Goal: Communication & Community: Answer question/provide support

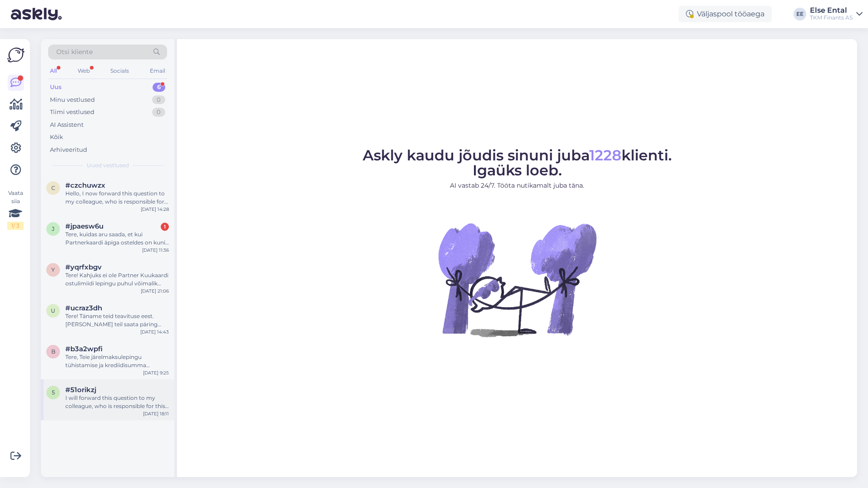
click at [96, 398] on div "I will forward this question to my colleague, who is responsible for this. The …" at bounding box center [117, 402] width 104 height 16
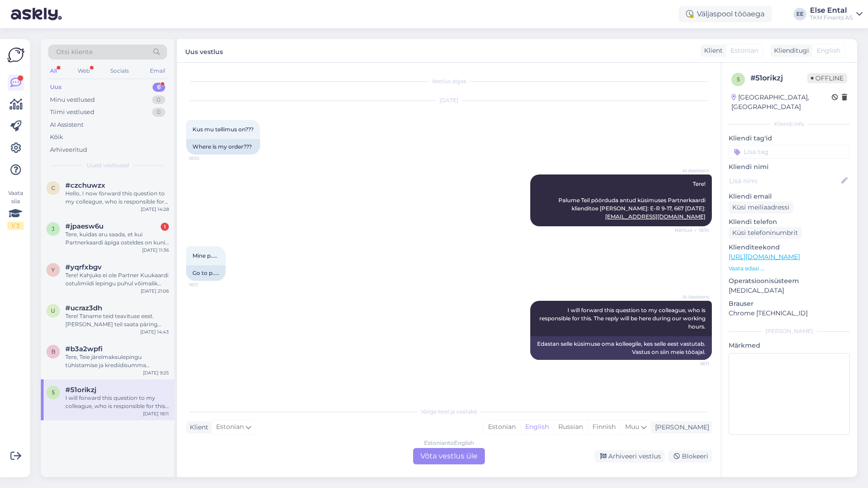
click at [437, 456] on div "Estonian to English Võta vestlus üle" at bounding box center [449, 456] width 72 height 16
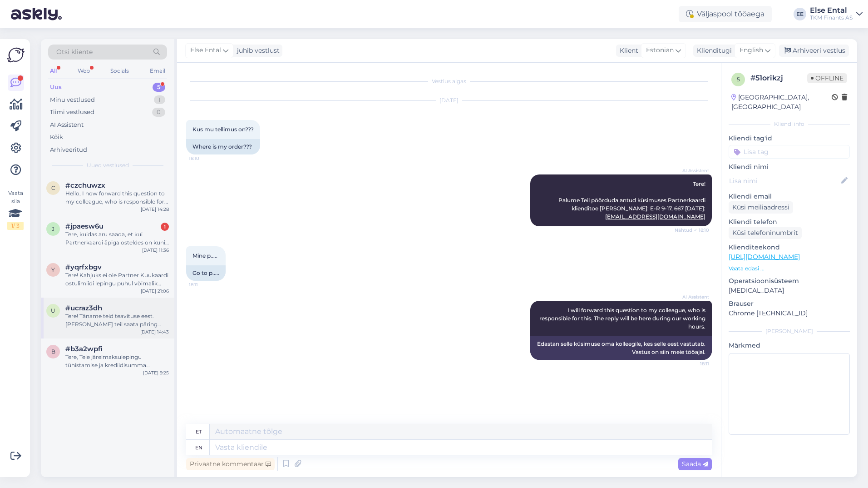
click at [115, 315] on div "Tere! Täname teid teavituse eest. [PERSON_NAME] teil saata päring [PERSON_NAME]…" at bounding box center [117, 320] width 104 height 16
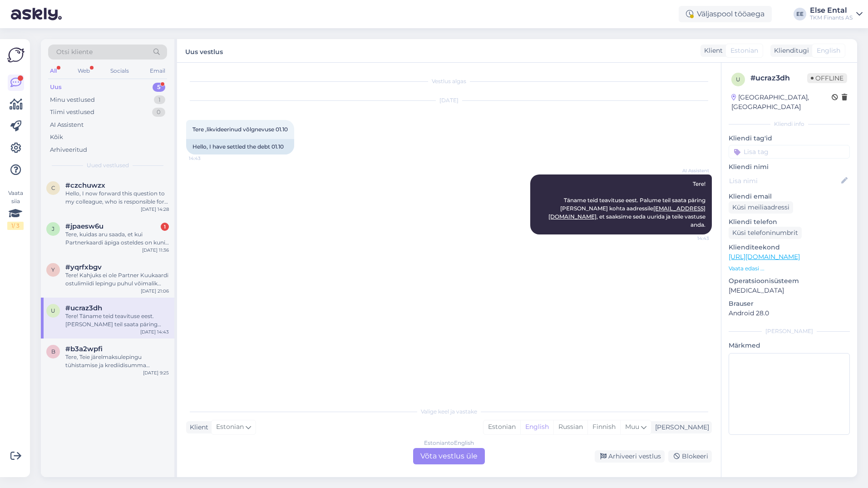
click at [447, 455] on div "Estonian to English Võta vestlus üle" at bounding box center [449, 456] width 72 height 16
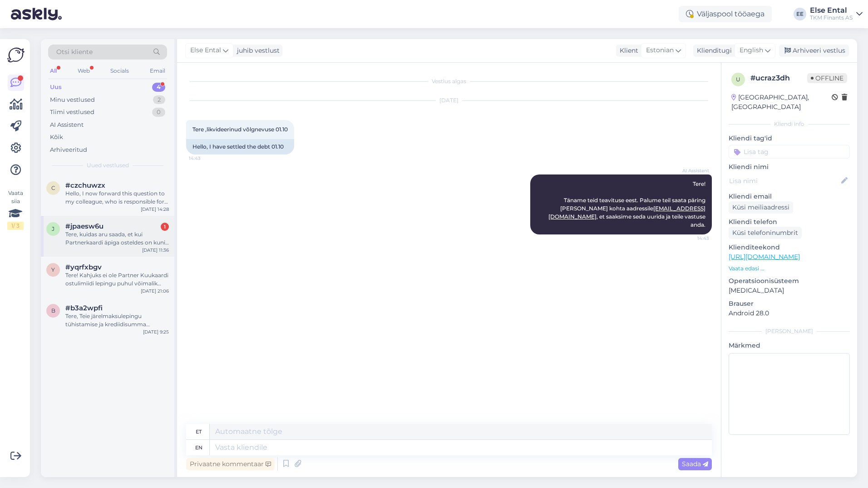
click at [122, 235] on div "Tere, kuidas aru saada, et kui Partnerkaardi äpiga osteldes on kuni maksmiseni …" at bounding box center [117, 238] width 104 height 16
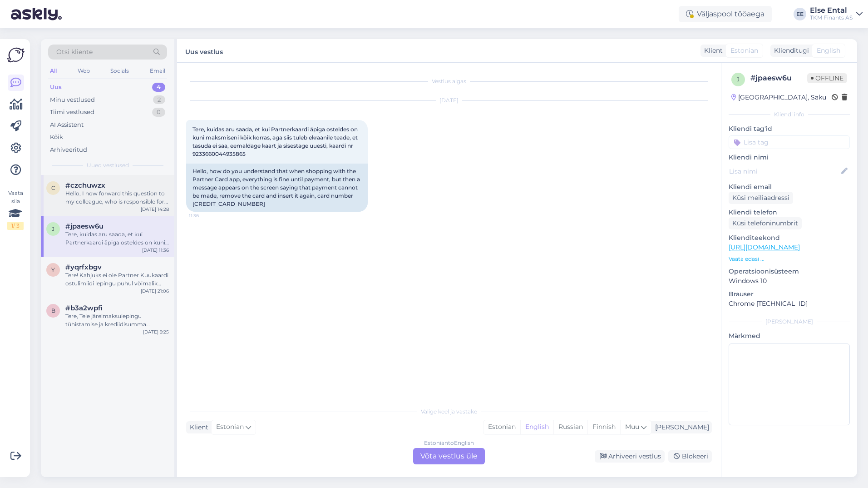
click at [99, 203] on div "Hello, I now forward this question to my colleague, who is responsible for this…" at bounding box center [117, 197] width 104 height 16
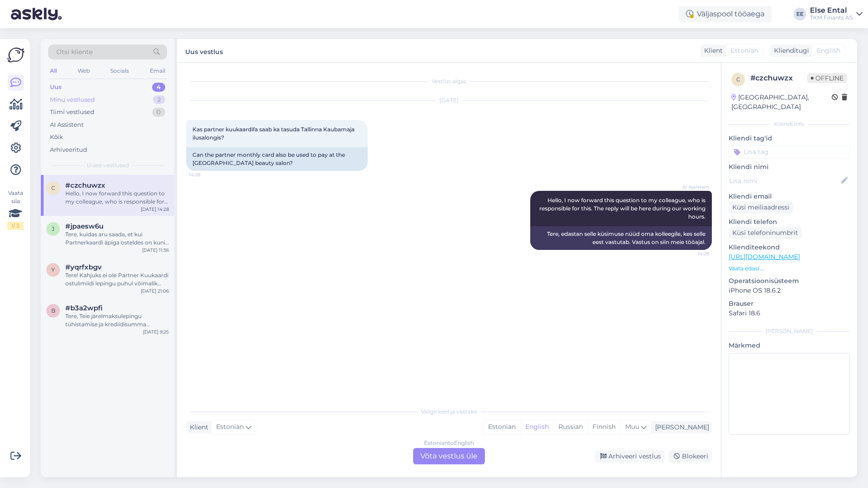
click at [80, 99] on div "Minu vestlused" at bounding box center [72, 99] width 45 height 9
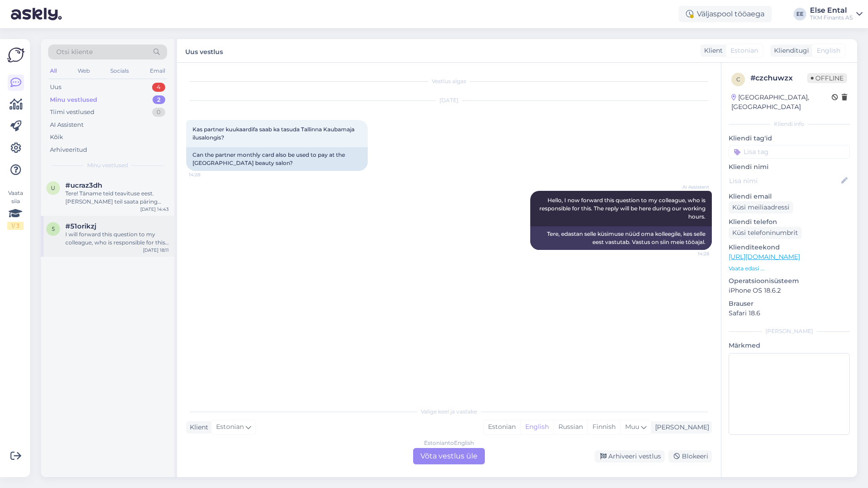
click at [86, 230] on span "#51orikzj" at bounding box center [80, 226] width 31 height 8
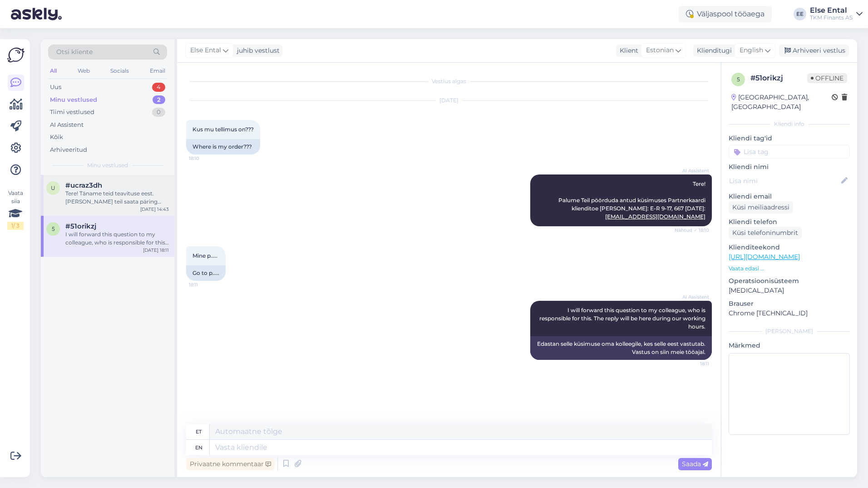
click at [87, 202] on div "Tere! Täname teid teavituse eest. [PERSON_NAME] teil saata päring [PERSON_NAME]…" at bounding box center [117, 197] width 104 height 16
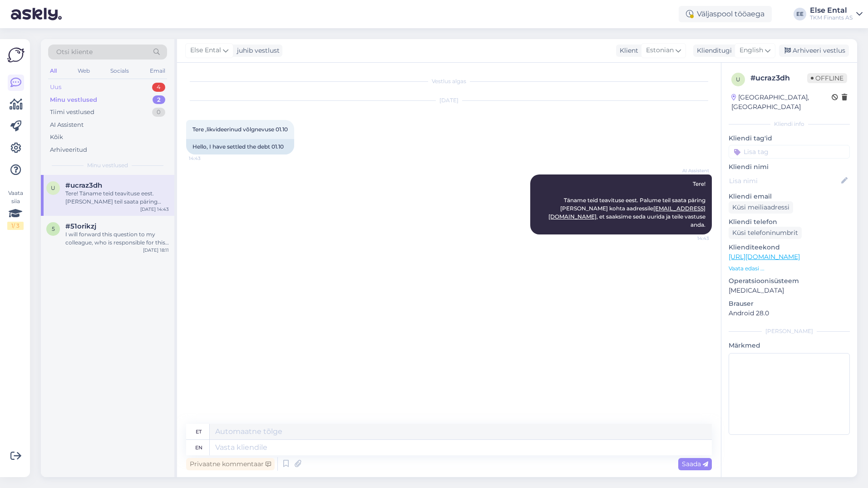
click at [74, 86] on div "Uus 4" at bounding box center [107, 87] width 119 height 13
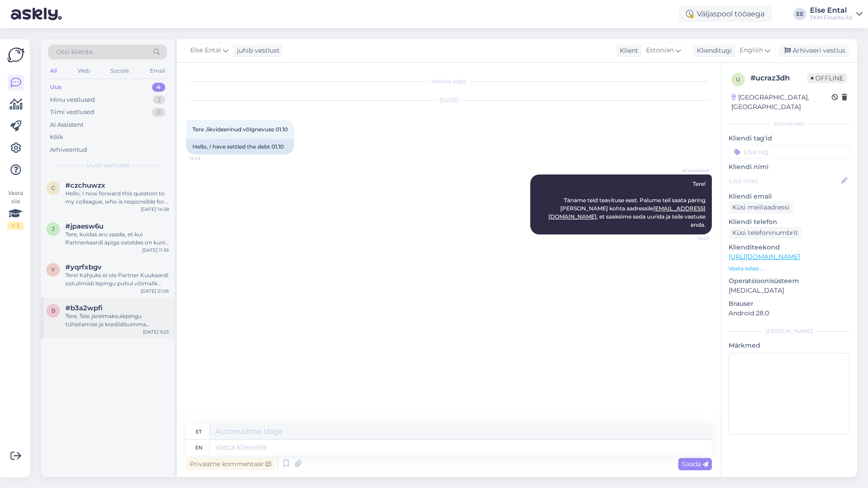
click at [108, 315] on div "Tere, Teie järelmaksulepingu tühistamise ja krediidisumma vabastamise [PERSON_N…" at bounding box center [117, 320] width 104 height 16
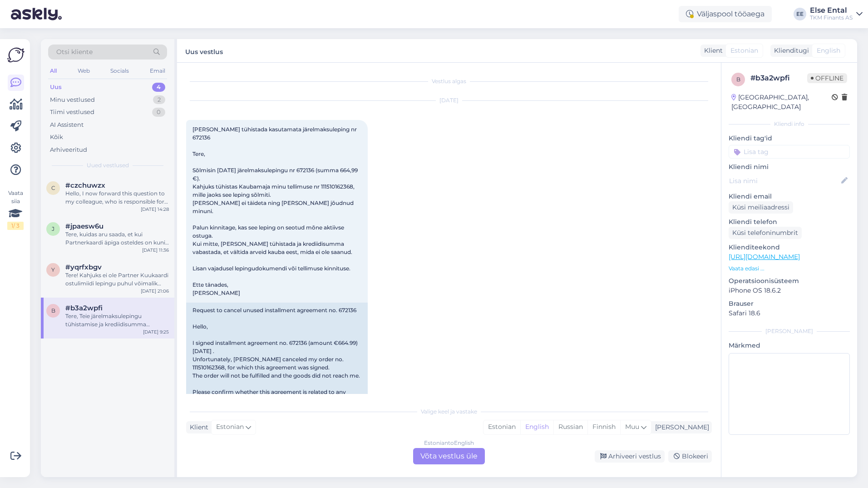
scroll to position [178, 0]
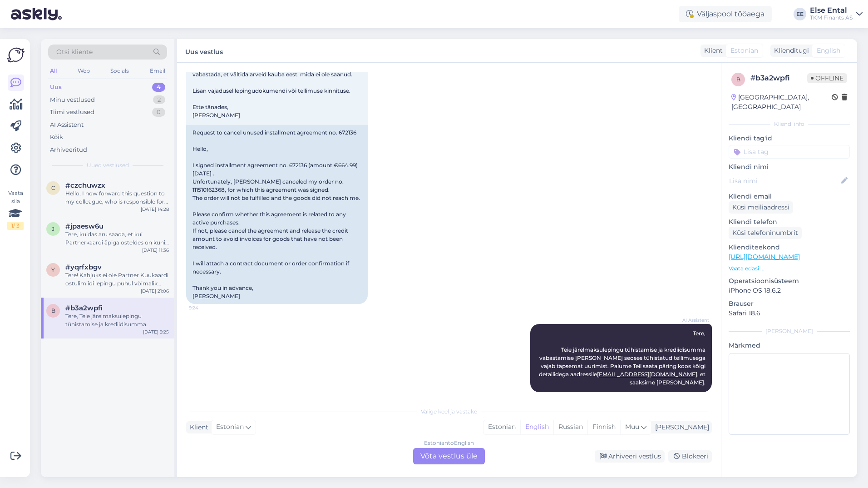
click at [419, 456] on div "Estonian to English Võta vestlus üle" at bounding box center [449, 456] width 72 height 16
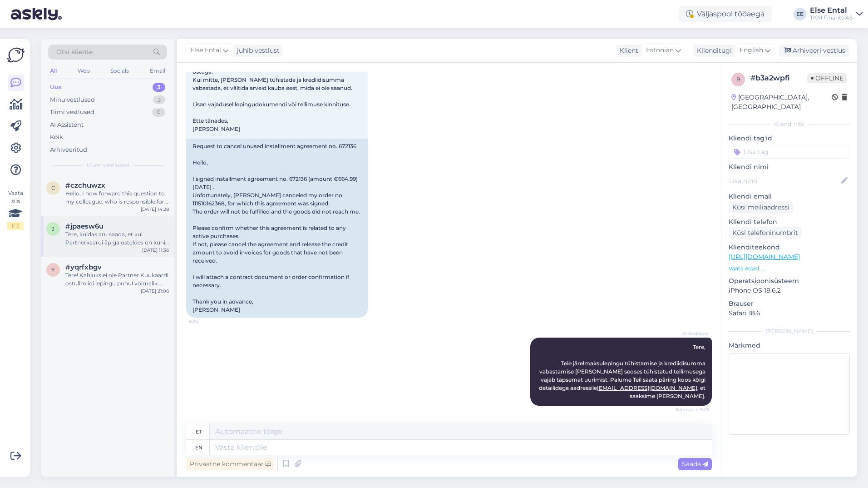
scroll to position [156, 0]
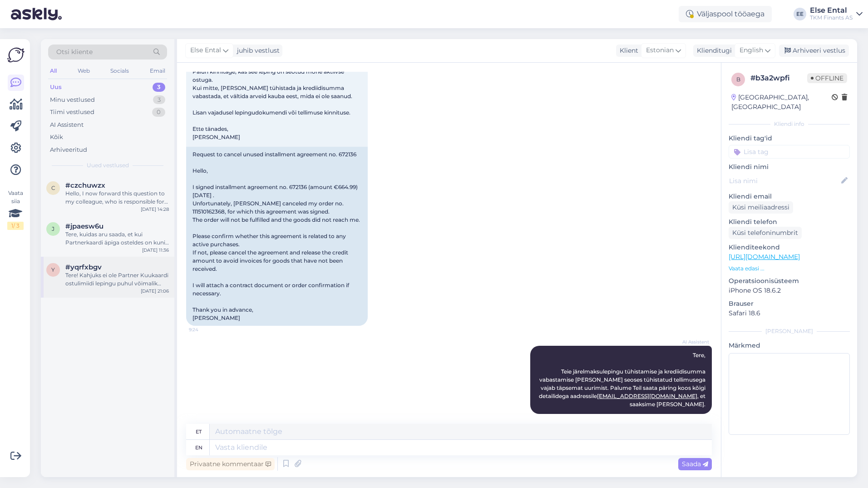
click at [113, 279] on div "Tere! Kahjuks ei ole Partner Kuukaardi ostulimiidi lepingu puhul võimalik indiv…" at bounding box center [117, 279] width 104 height 16
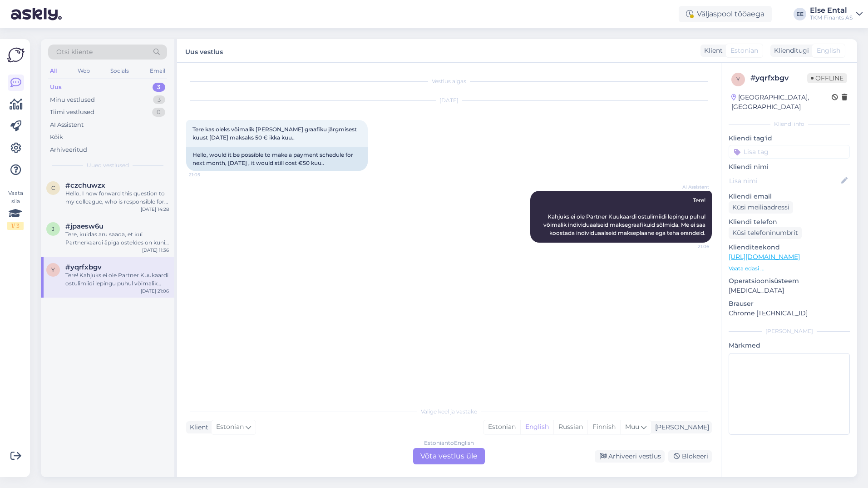
click at [450, 457] on div "Estonian to English Võta vestlus üle" at bounding box center [449, 456] width 72 height 16
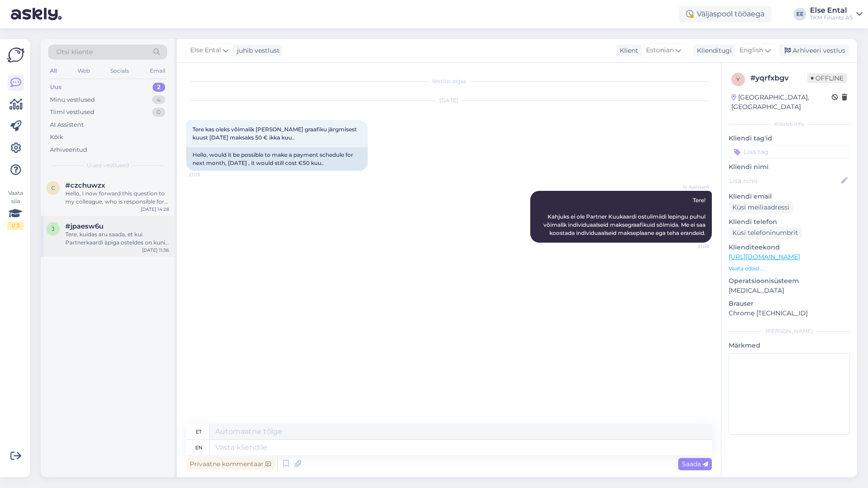
click at [130, 227] on div "#jpaesw6u" at bounding box center [117, 226] width 104 height 8
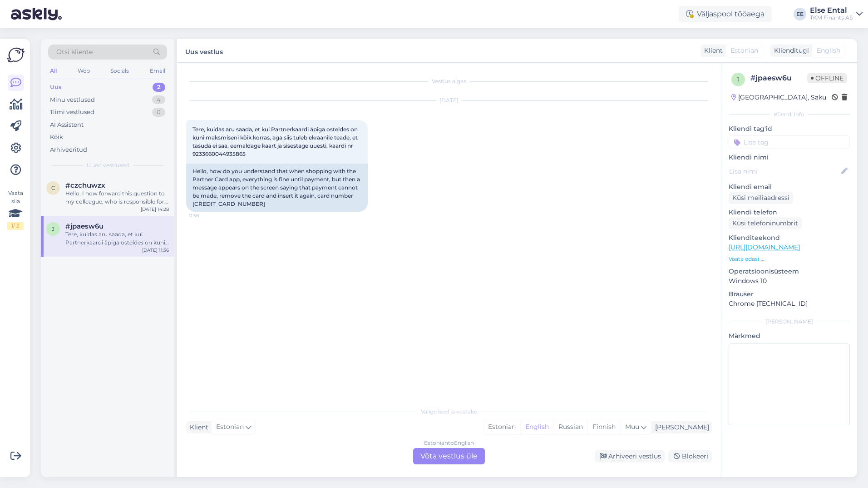
click at [454, 451] on div "Estonian to English Võta vestlus üle" at bounding box center [449, 456] width 72 height 16
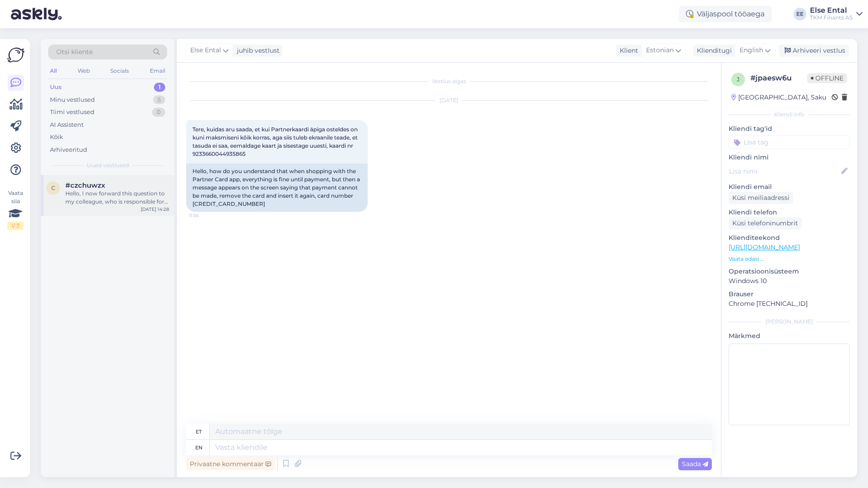
click at [148, 186] on div "#czchuwzx" at bounding box center [117, 185] width 104 height 8
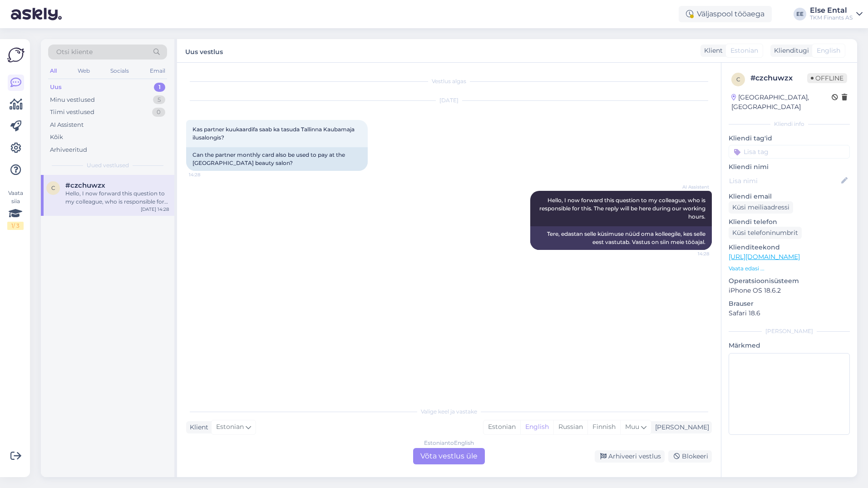
drag, startPoint x: 475, startPoint y: 466, endPoint x: 467, endPoint y: 456, distance: 12.3
click at [474, 465] on div "Vestlus algas [DATE] Kas partner kuukaardifa saab ka tasuda [GEOGRAPHIC_DATA] K…" at bounding box center [449, 270] width 544 height 414
click at [467, 456] on div "Estonian to English Võta vestlus üle" at bounding box center [449, 456] width 72 height 16
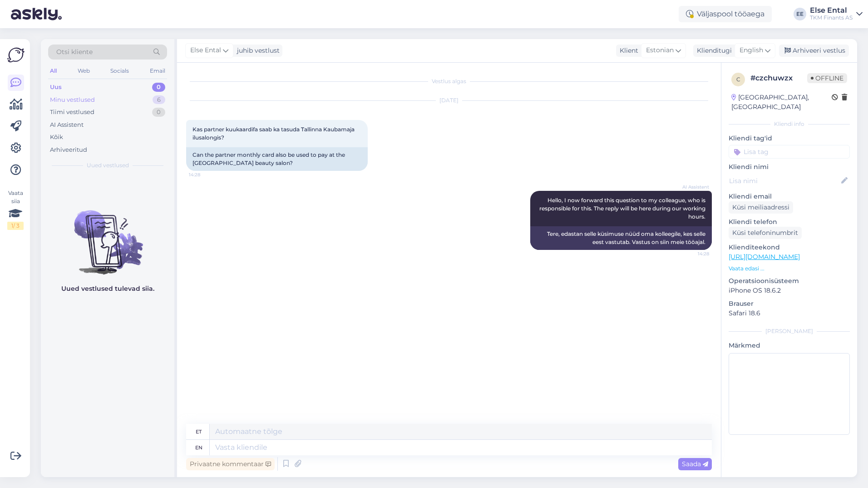
click at [72, 97] on div "Minu vestlused" at bounding box center [72, 99] width 45 height 9
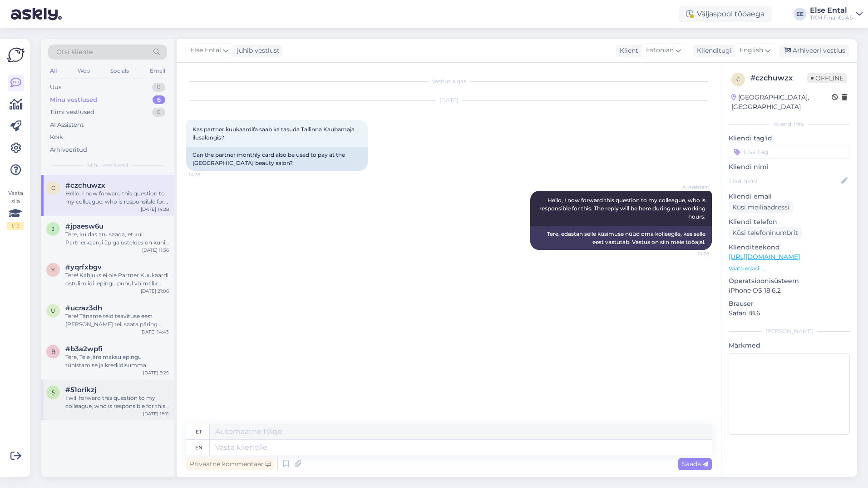
click at [122, 418] on div "5 #51orikzj I will forward this question to my colleague, who is responsible fo…" at bounding box center [108, 399] width 134 height 41
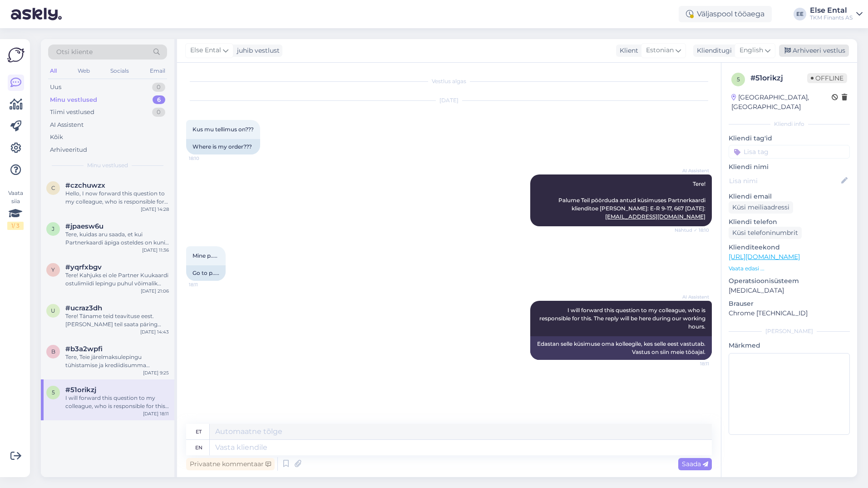
click at [805, 54] on div "Arhiveeri vestlus" at bounding box center [814, 51] width 70 height 12
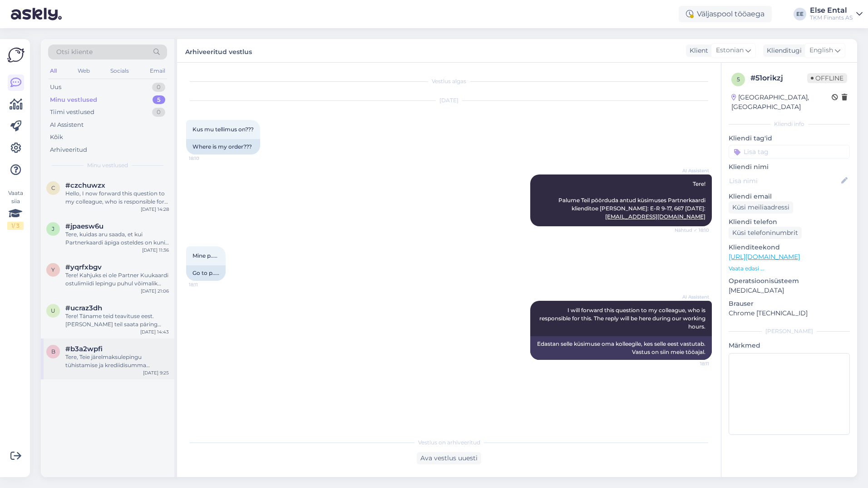
click at [95, 362] on div "Tere, Teie järelmaksulepingu tühistamise ja krediidisumma vabastamise [PERSON_N…" at bounding box center [117, 361] width 104 height 16
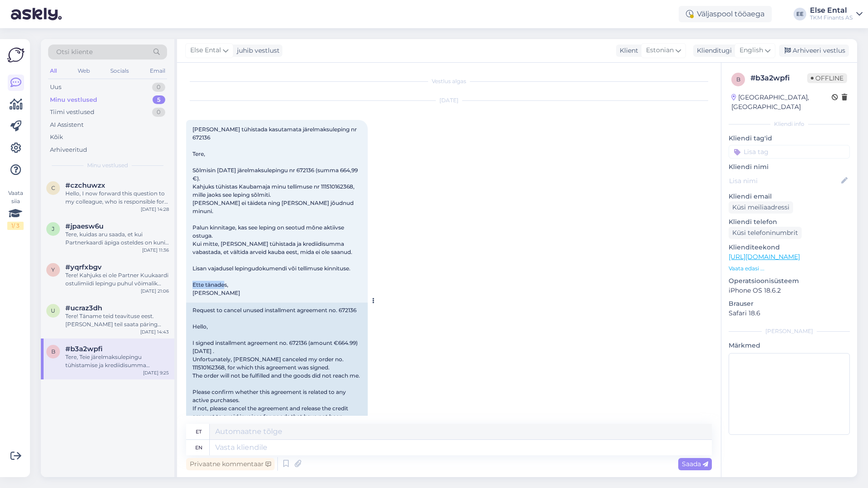
drag, startPoint x: 226, startPoint y: 279, endPoint x: 193, endPoint y: 278, distance: 32.7
click at [193, 278] on div "[PERSON_NAME] tühistada kasutamata järelmaksuleping nr 672136 Tere, Sõlmisin [D…" at bounding box center [277, 211] width 182 height 183
copy span "[PERSON_NAME]"
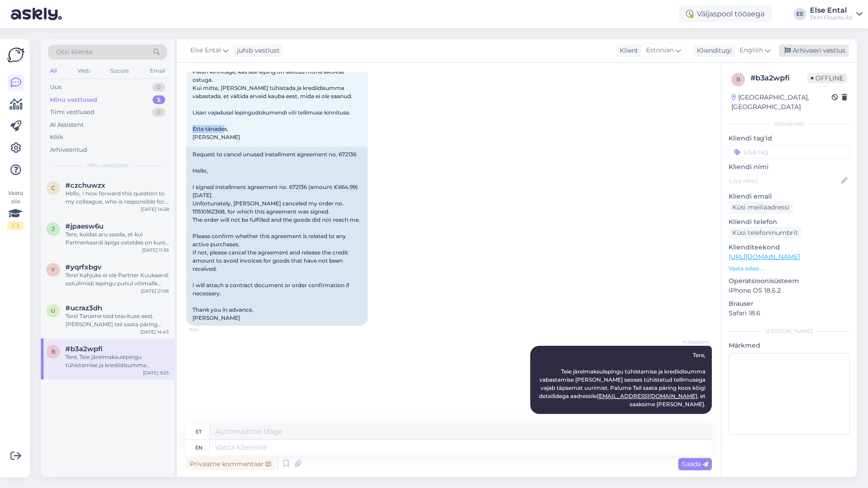
click at [815, 47] on div "Arhiveeri vestlus" at bounding box center [814, 51] width 70 height 12
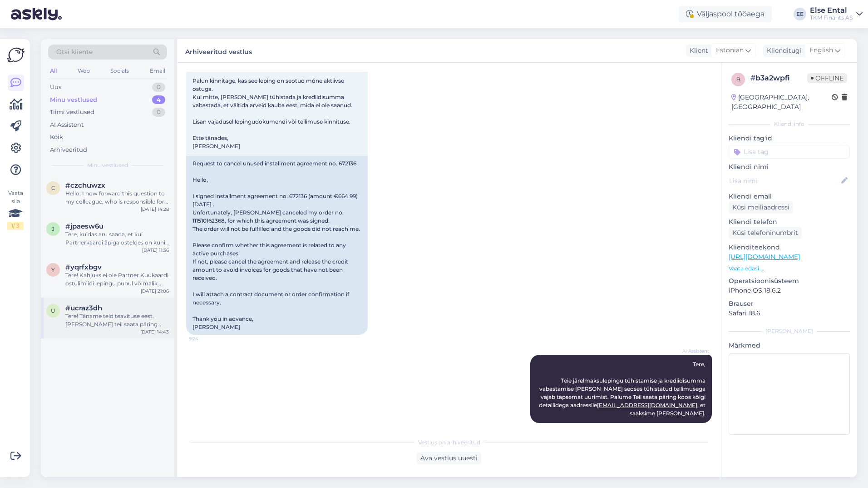
click at [100, 316] on div "Tere! Täname teid teavituse eest. [PERSON_NAME] teil saata päring [PERSON_NAME]…" at bounding box center [117, 320] width 104 height 16
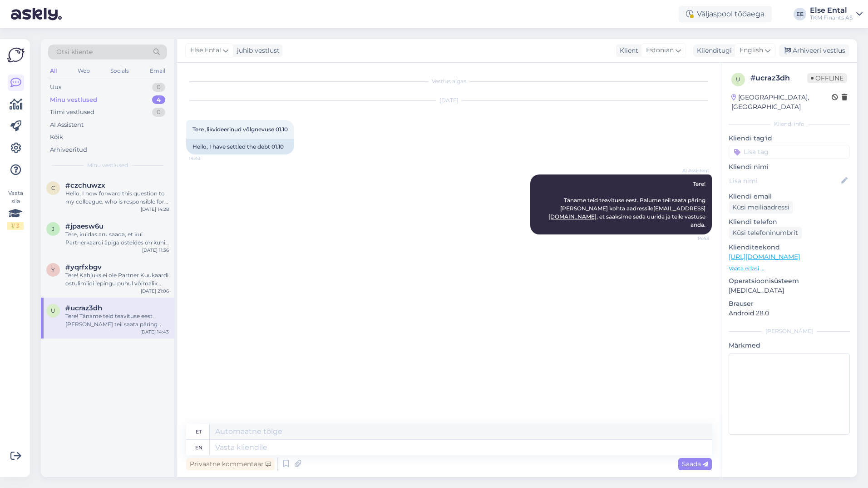
scroll to position [0, 0]
click at [102, 272] on div "Tere! Kahjuks ei ole Partner Kuukaardi ostulimiidi lepingu puhul võimalik indiv…" at bounding box center [117, 279] width 104 height 16
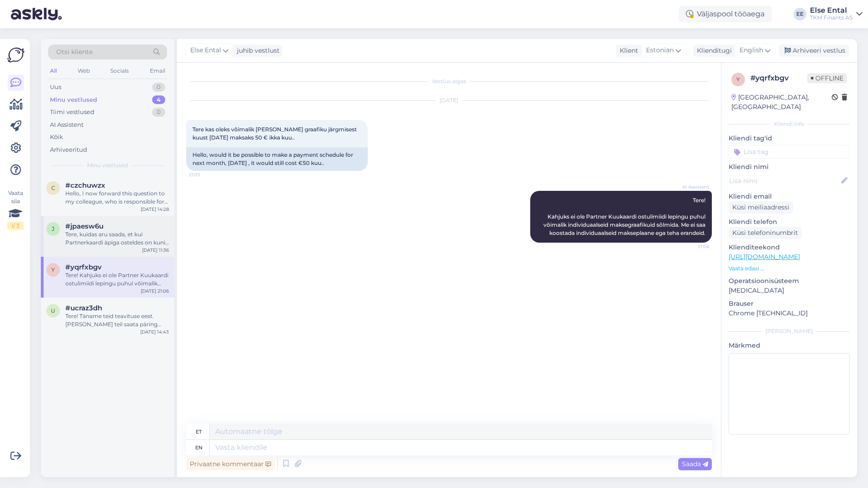
click at [80, 232] on div "Tere, kuidas aru saada, et kui Partnerkaardi äpiga osteldes on kuni maksmiseni …" at bounding box center [117, 238] width 104 height 16
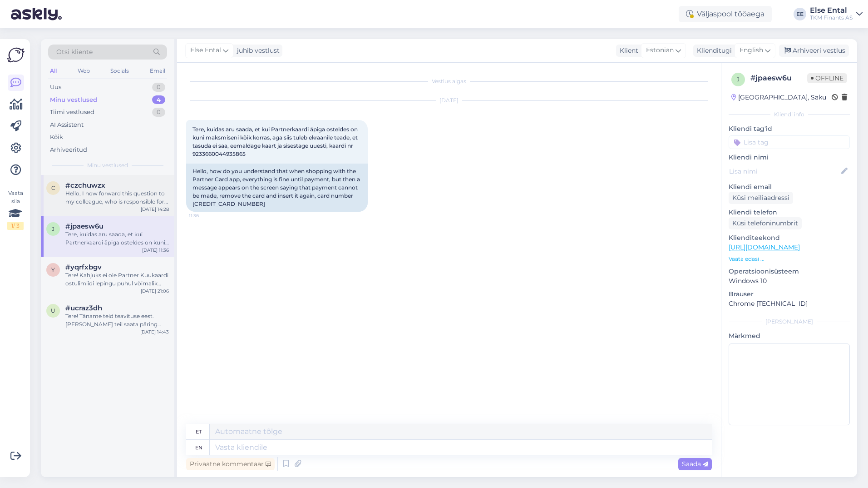
click at [115, 197] on div "Hello, I now forward this question to my colleague, who is responsible for this…" at bounding box center [117, 197] width 104 height 16
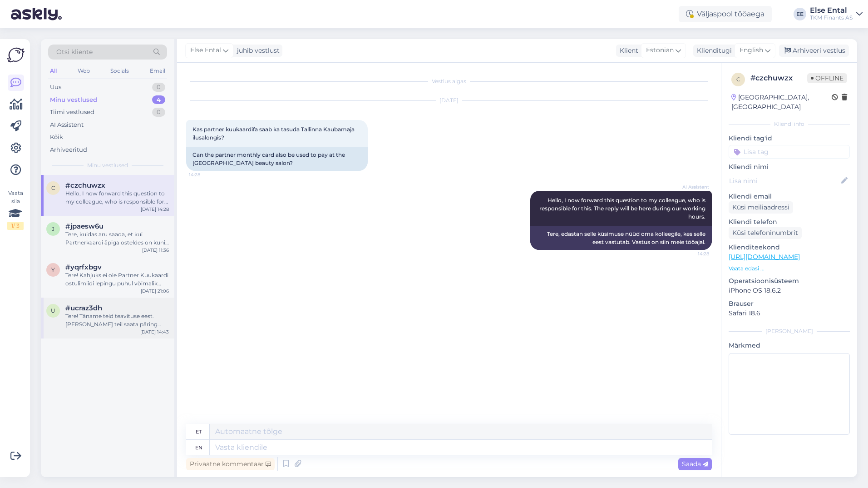
click at [115, 321] on div "Tere! Täname teid teavituse eest. [PERSON_NAME] teil saata päring [PERSON_NAME]…" at bounding box center [117, 320] width 104 height 16
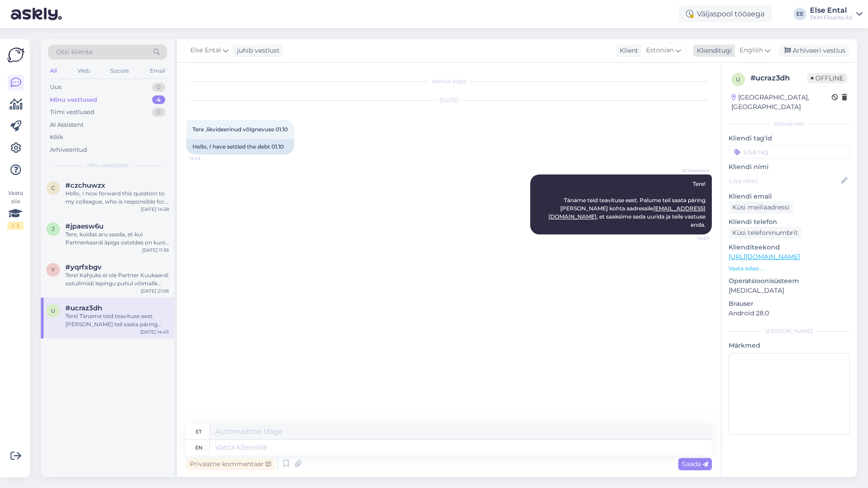
click at [759, 48] on span "English" at bounding box center [752, 50] width 24 height 10
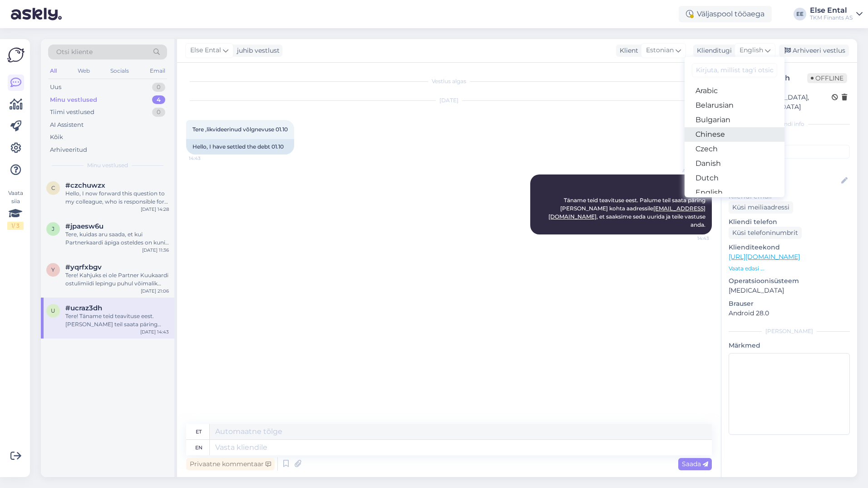
scroll to position [45, 0]
click at [741, 150] on link "English" at bounding box center [735, 147] width 100 height 15
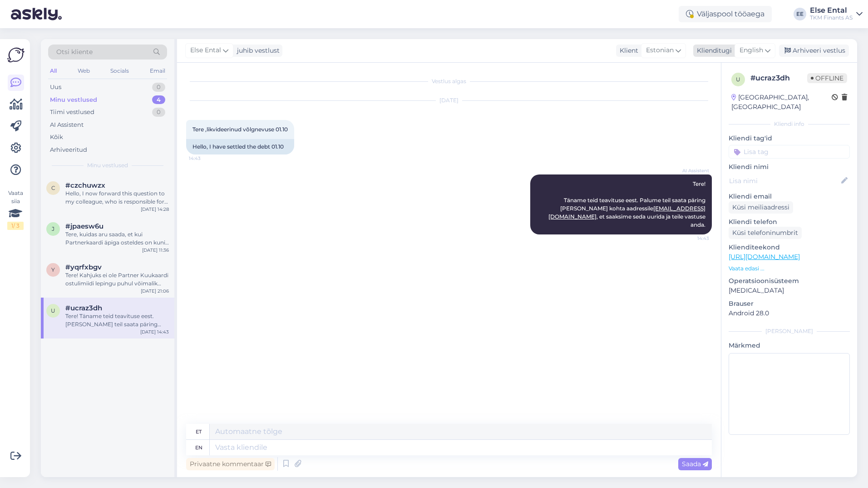
click at [764, 47] on div "English" at bounding box center [755, 50] width 41 height 15
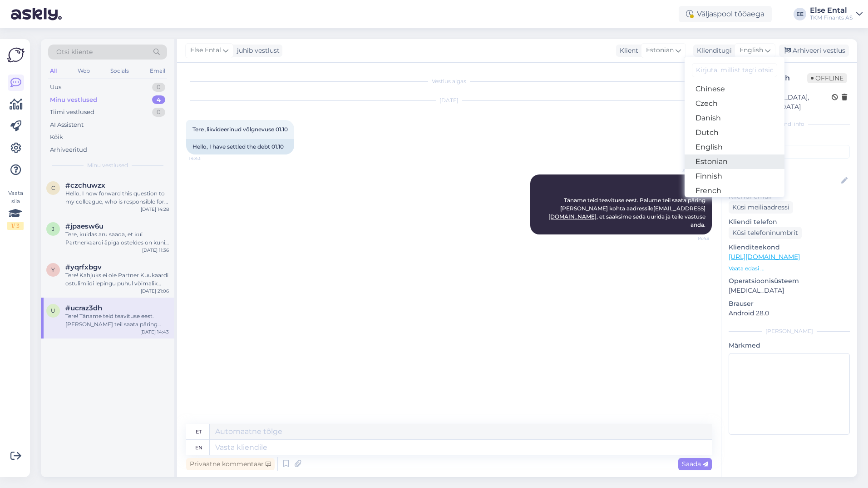
click at [737, 164] on link "Estonian" at bounding box center [735, 161] width 100 height 15
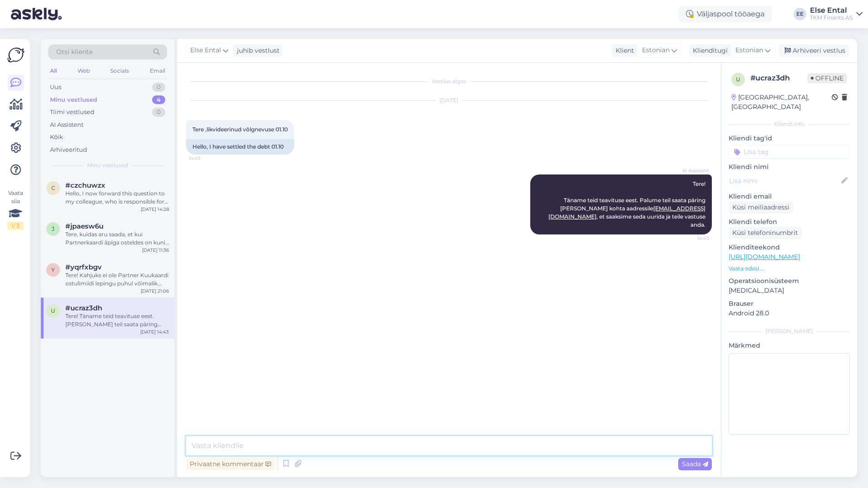
click at [254, 446] on textarea at bounding box center [449, 445] width 526 height 19
click at [253, 441] on textarea at bounding box center [449, 445] width 526 height 19
paste textarea "Teil on võimalik tasuda arve ka [PERSON_NAME] märgitud maksetähtaega, aga soovi…"
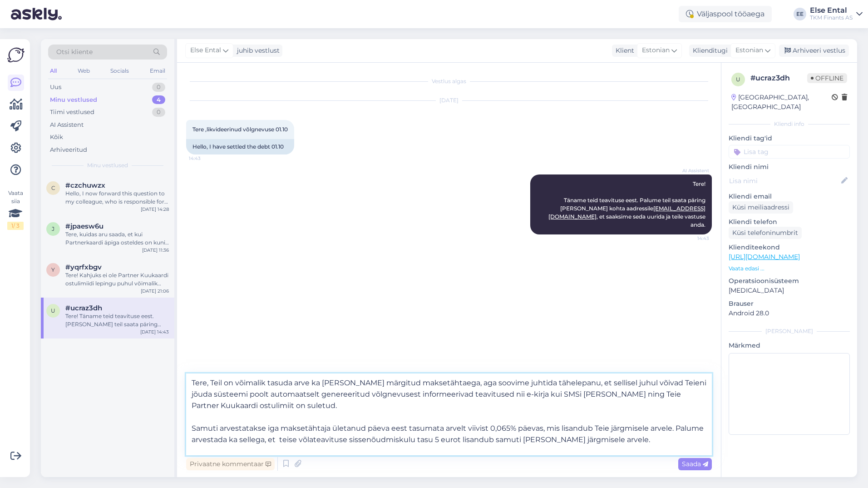
click at [238, 421] on textarea "Tere, Teil on võimalik tasuda arve ka [PERSON_NAME] märgitud maksetähtaega, aga…" at bounding box center [449, 414] width 526 height 82
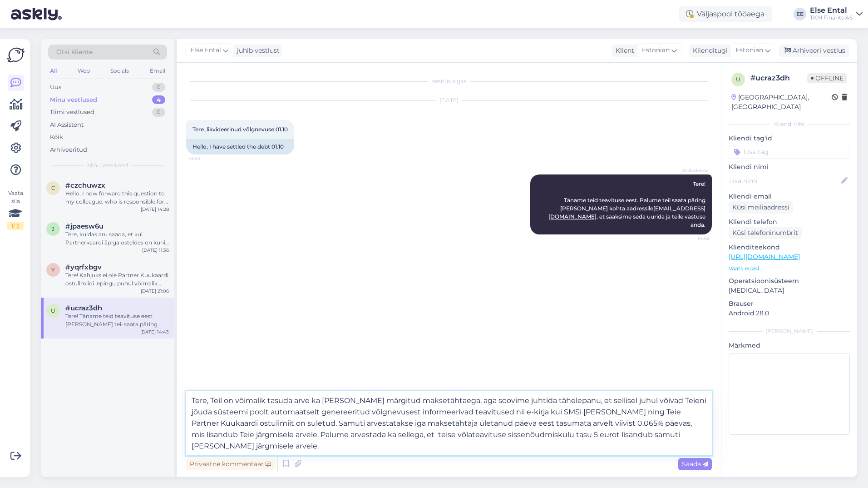
click at [701, 436] on textarea "Tere, Teil on võimalik tasuda arve ka [PERSON_NAME] märgitud maksetähtaega, aga…" at bounding box center [449, 423] width 526 height 64
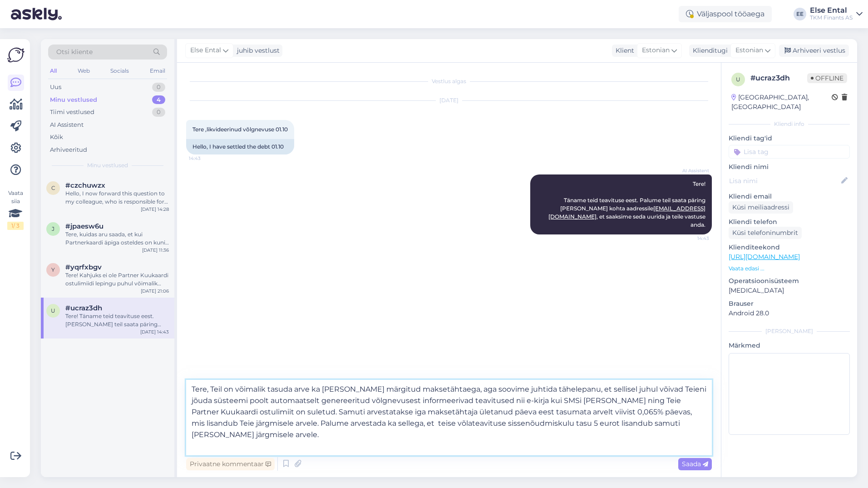
paste textarea "Samuti soovime juhtida tähelepanu, et võlgnevuse korral saab olla võlgnevuse pi…"
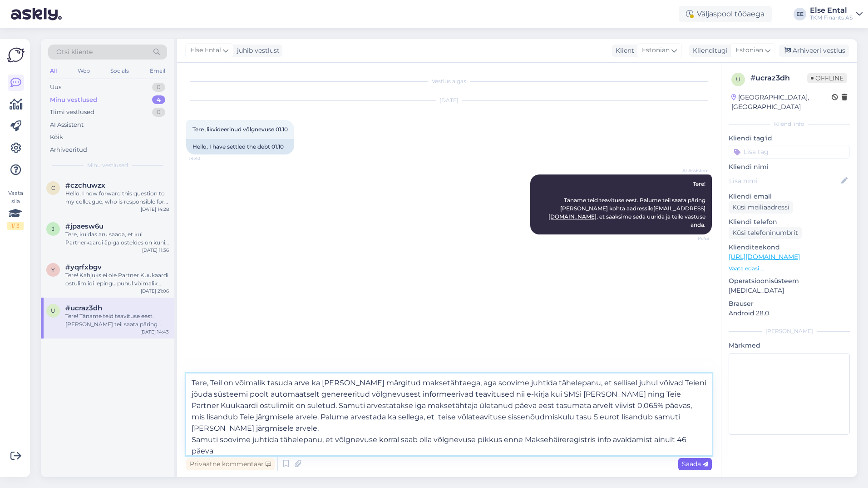
type textarea "Tere, Teil on võimalik tasuda arve ka [PERSON_NAME] märgitud maksetähtaega, aga…"
click at [692, 462] on span "Saada" at bounding box center [695, 464] width 26 height 8
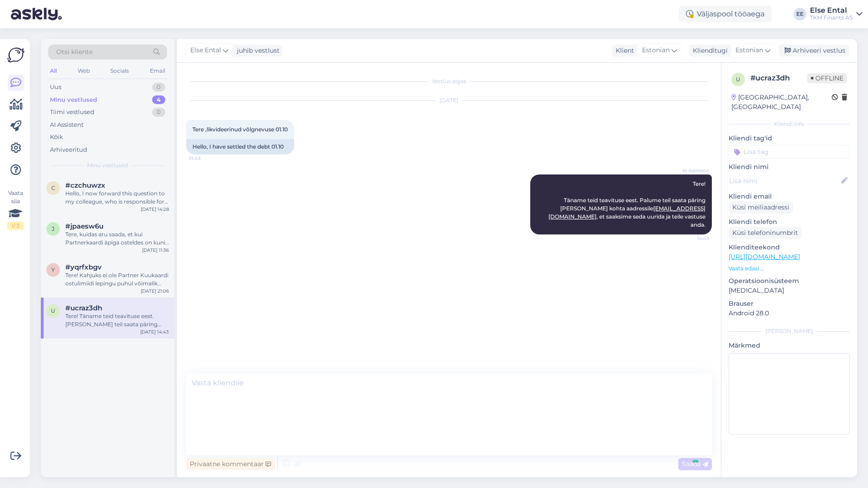
scroll to position [0, 0]
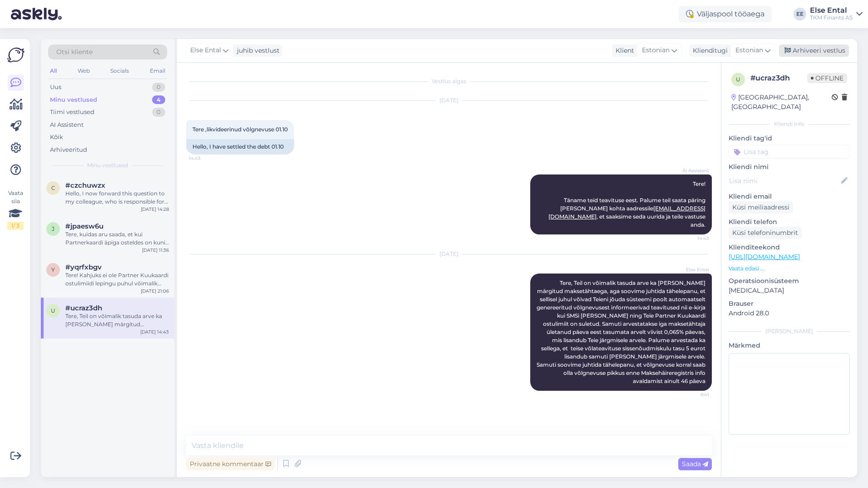
click at [821, 49] on div "Arhiveeri vestlus" at bounding box center [814, 51] width 70 height 12
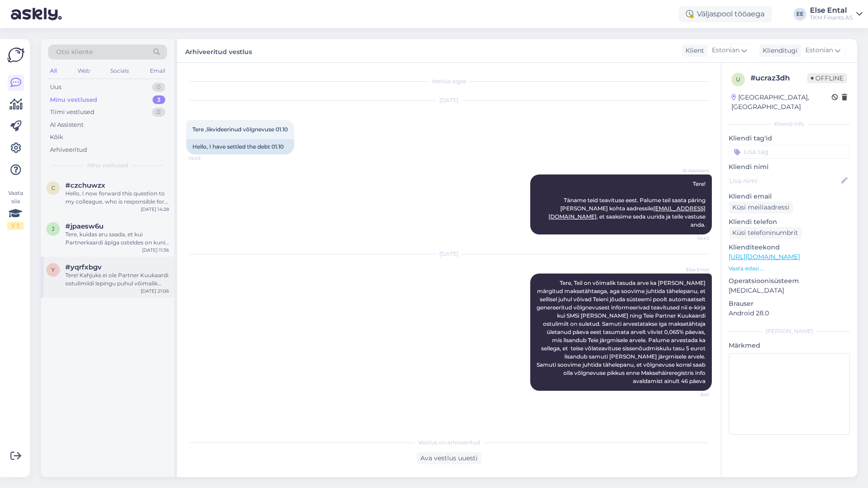
click at [106, 272] on div "Tere! Kahjuks ei ole Partner Kuukaardi ostulimiidi lepingu puhul võimalik indiv…" at bounding box center [117, 279] width 104 height 16
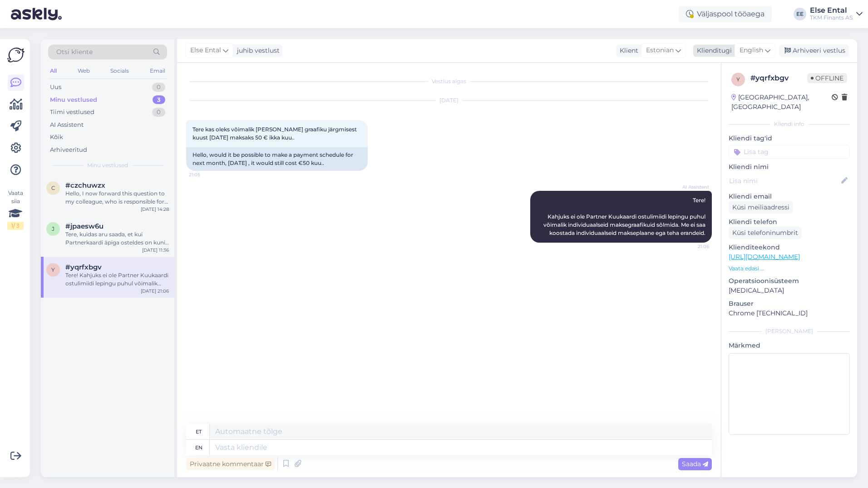
click at [765, 45] on div "English" at bounding box center [755, 50] width 41 height 15
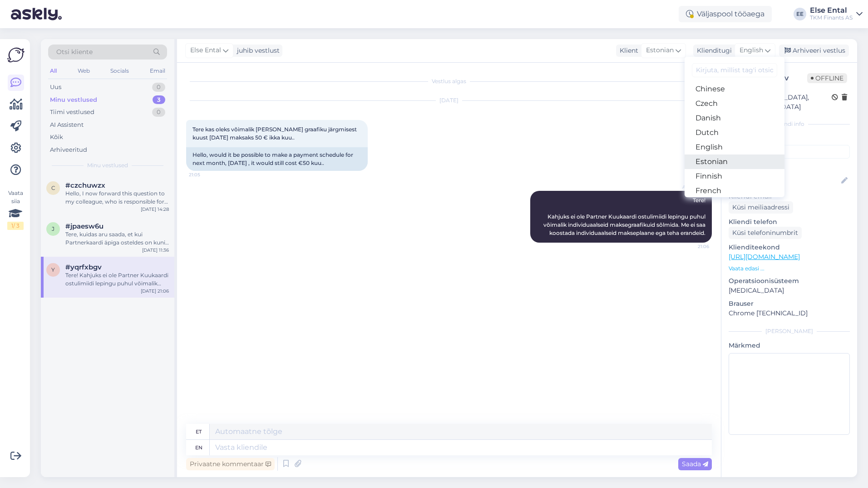
click at [738, 159] on link "Estonian" at bounding box center [735, 161] width 100 height 15
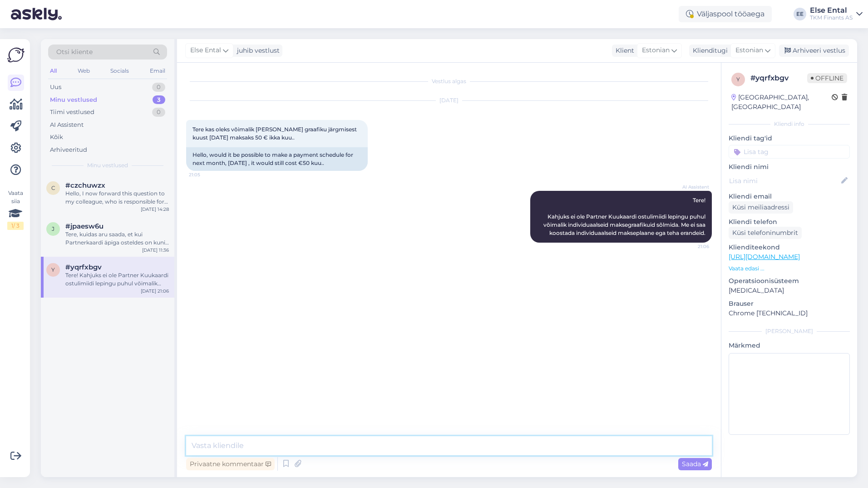
click at [268, 444] on textarea at bounding box center [449, 445] width 526 height 19
paste textarea "Kahjuks ei ole Partner Kuukaardi ostulimiidi lepingu puhul võimalik individuaal…"
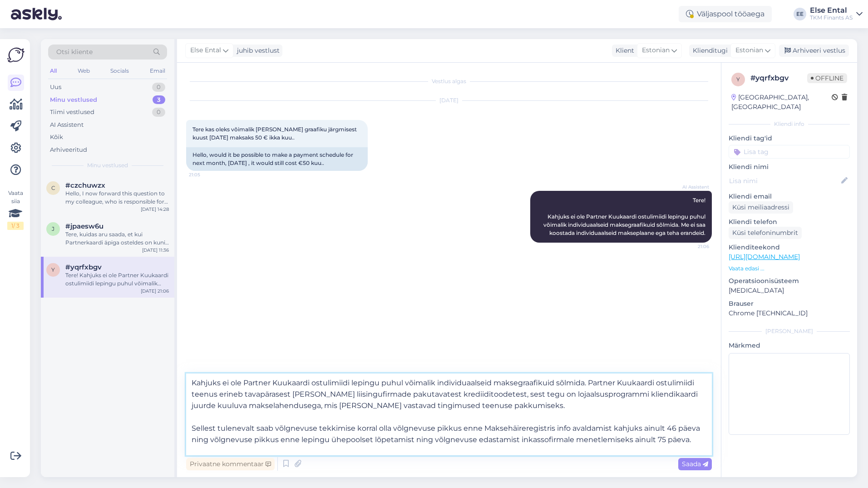
click at [248, 422] on textarea "Kahjuks ei ole Partner Kuukaardi ostulimiidi lepingu puhul võimalik individuaal…" at bounding box center [449, 414] width 526 height 82
type textarea "Kahjuks ei ole Partner Kuukaardi ostulimiidi lepingu puhul võimalik individuaal…"
click at [690, 466] on span "Saada" at bounding box center [695, 464] width 26 height 8
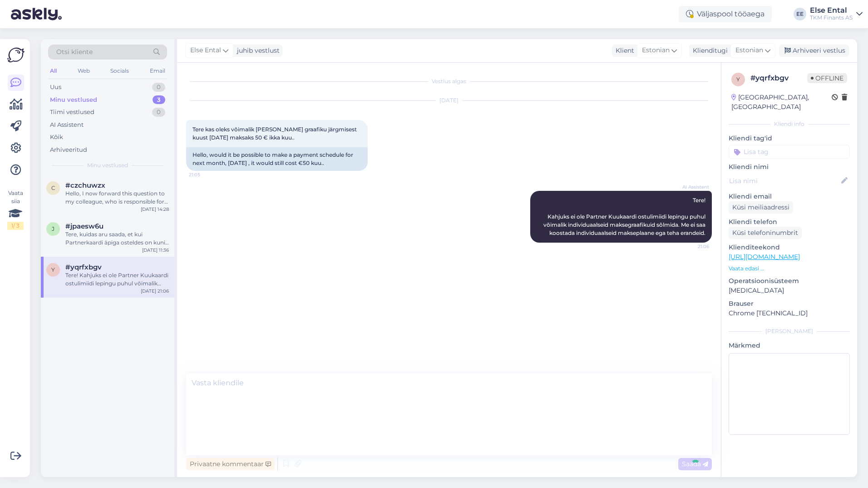
scroll to position [0, 0]
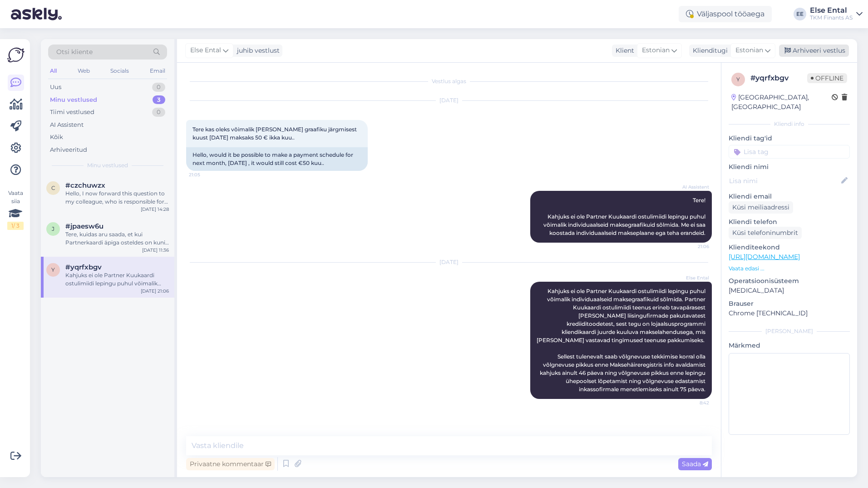
click at [807, 50] on div "Arhiveeri vestlus" at bounding box center [814, 51] width 70 height 12
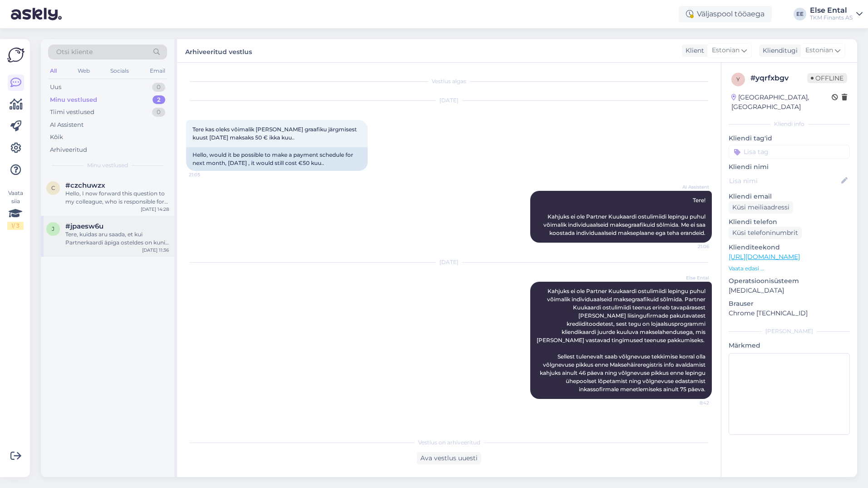
click at [104, 241] on div "Tere, kuidas aru saada, et kui Partnerkaardi äpiga osteldes on kuni maksmiseni …" at bounding box center [117, 238] width 104 height 16
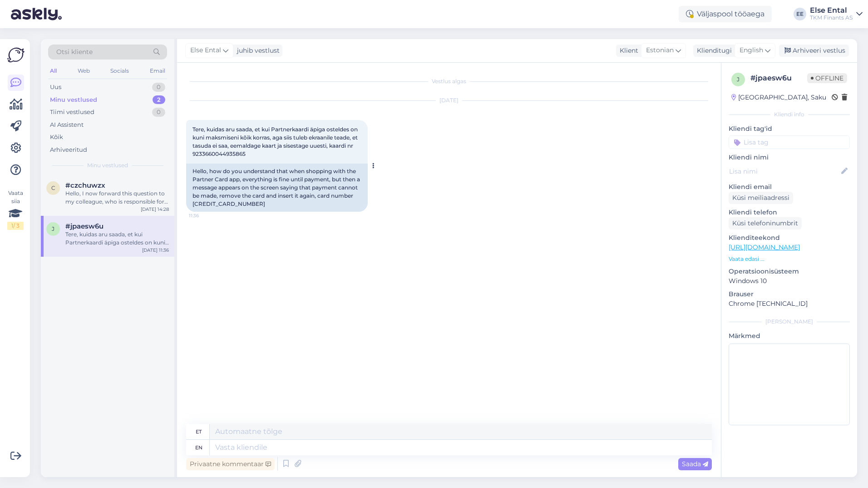
click at [253, 151] on span "Tere, kuidas aru saada, et kui Partnerkaardi äpiga osteldes on kuni maksmiseni …" at bounding box center [276, 141] width 167 height 31
copy div "9233660044935865 11:36"
click at [100, 185] on span "#czchuwzx" at bounding box center [85, 185] width 40 height 8
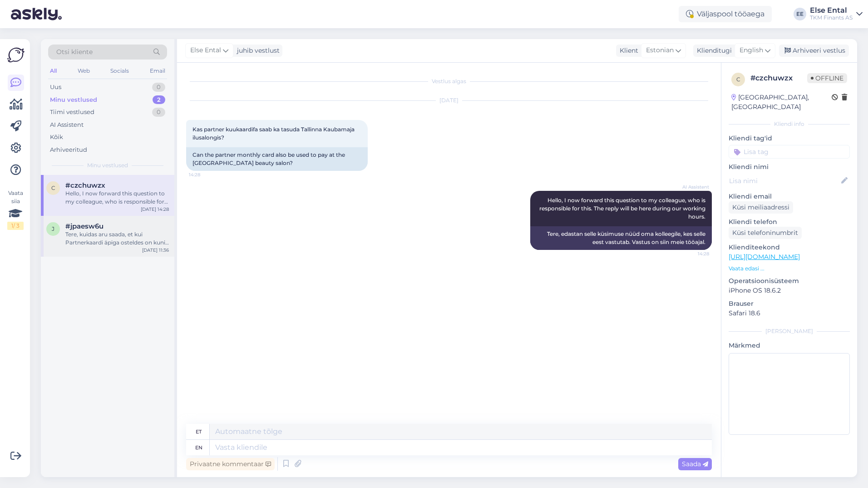
click at [94, 236] on div "Tere, kuidas aru saada, et kui Partnerkaardi äpiga osteldes on kuni maksmiseni …" at bounding box center [117, 238] width 104 height 16
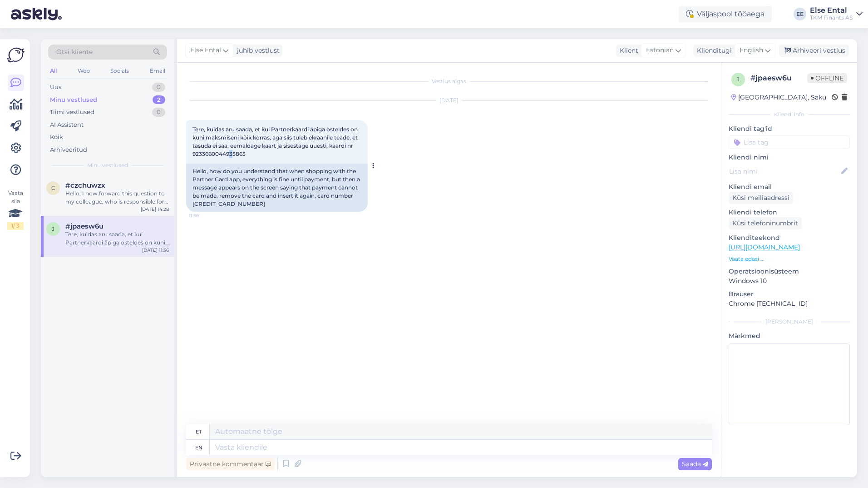
click at [257, 153] on span "Tere, kuidas aru saada, et kui Partnerkaardi äpiga osteldes on kuni maksmiseni …" at bounding box center [276, 141] width 167 height 31
drag, startPoint x: 257, startPoint y: 153, endPoint x: 251, endPoint y: 152, distance: 6.1
click at [251, 152] on span "Tere, kuidas aru saada, et kui Partnerkaardi äpiga osteldes on kuni maksmiseni …" at bounding box center [276, 141] width 167 height 31
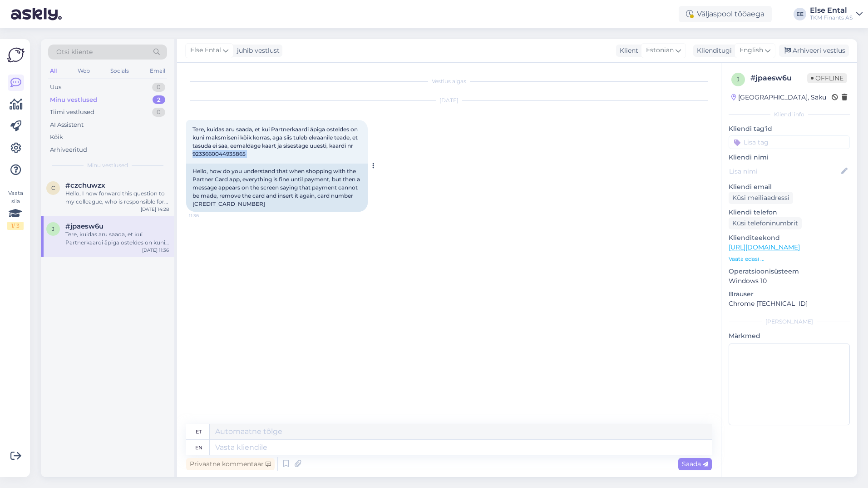
copy div "9233660044935865 11:36"
click at [759, 56] on div "English" at bounding box center [755, 50] width 41 height 15
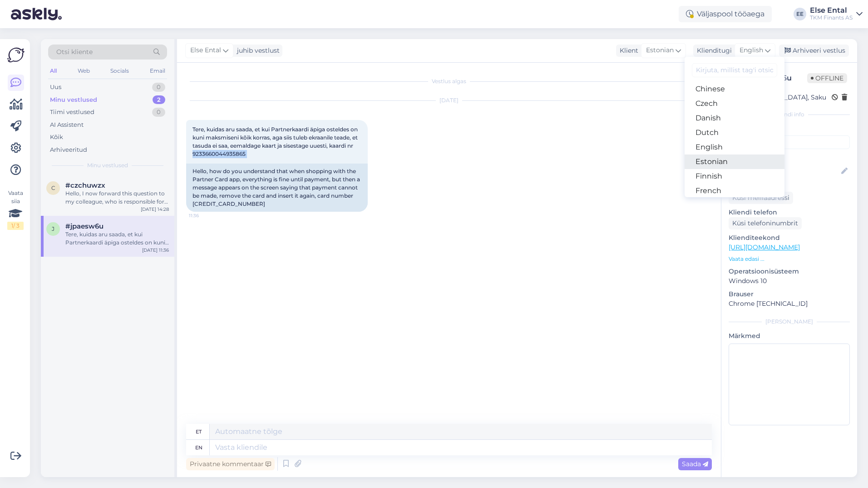
click at [734, 154] on link "Estonian" at bounding box center [735, 161] width 100 height 15
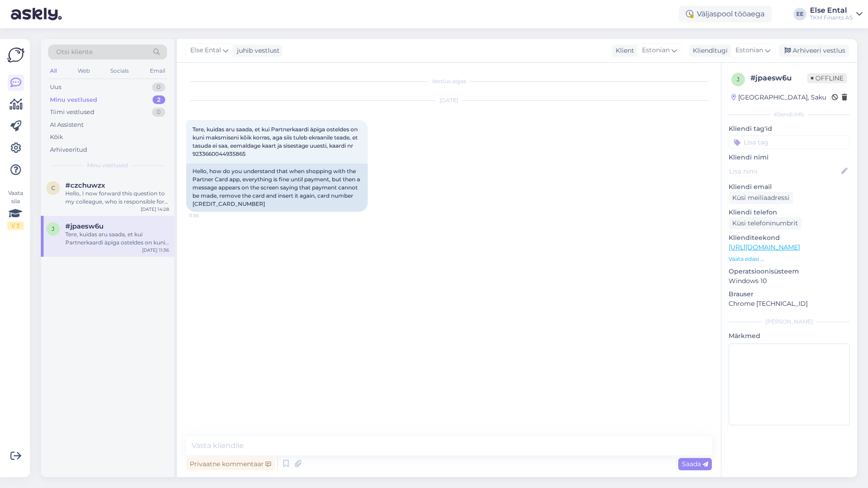
click at [48, 390] on div "c #czchuwzx Hello, I now forward this question to my colleague, who is responsi…" at bounding box center [108, 326] width 134 height 302
click at [84, 200] on div "Hello, I now forward this question to my colleague, who is responsible for this…" at bounding box center [117, 197] width 104 height 16
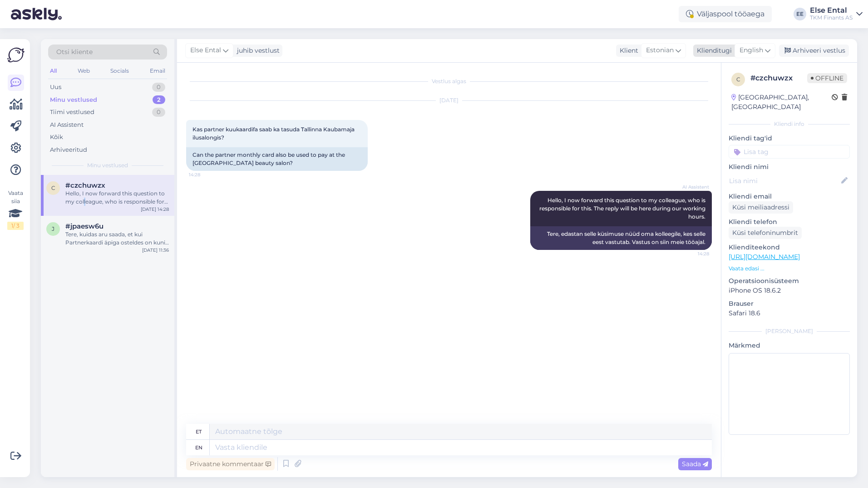
click at [766, 55] on icon at bounding box center [767, 50] width 5 height 10
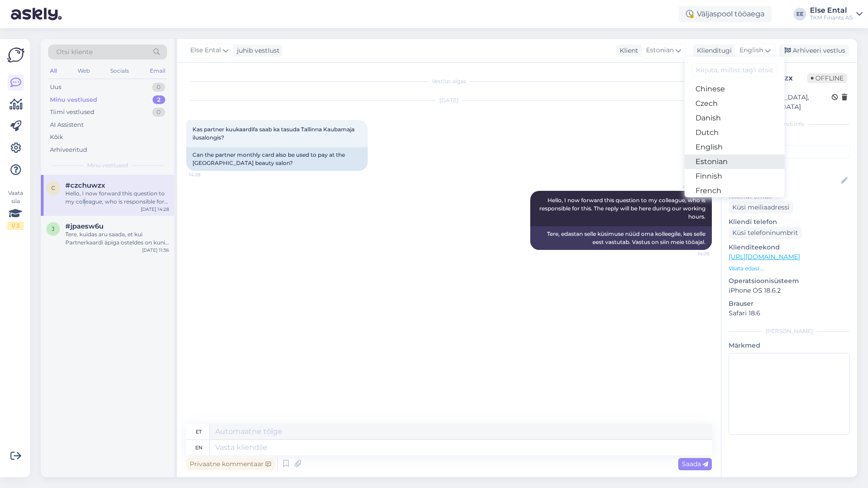
click at [744, 161] on link "Estonian" at bounding box center [735, 161] width 100 height 15
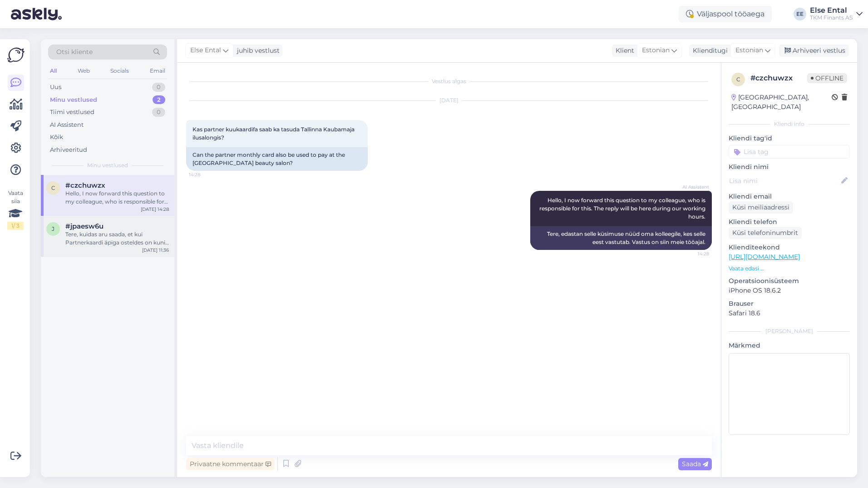
click at [109, 231] on div "Tere, kuidas aru saada, et kui Partnerkaardi äpiga osteldes on kuni maksmiseni …" at bounding box center [117, 238] width 104 height 16
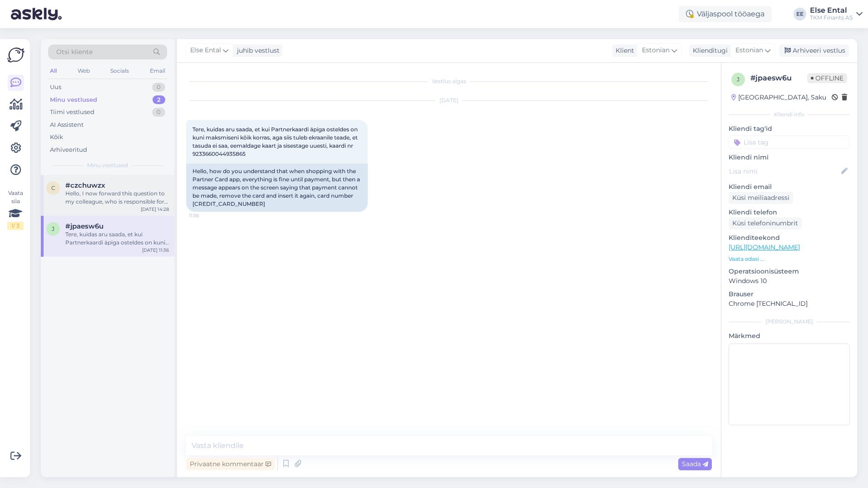
click at [86, 202] on div "Hello, I now forward this question to my colleague, who is responsible for this…" at bounding box center [117, 197] width 104 height 16
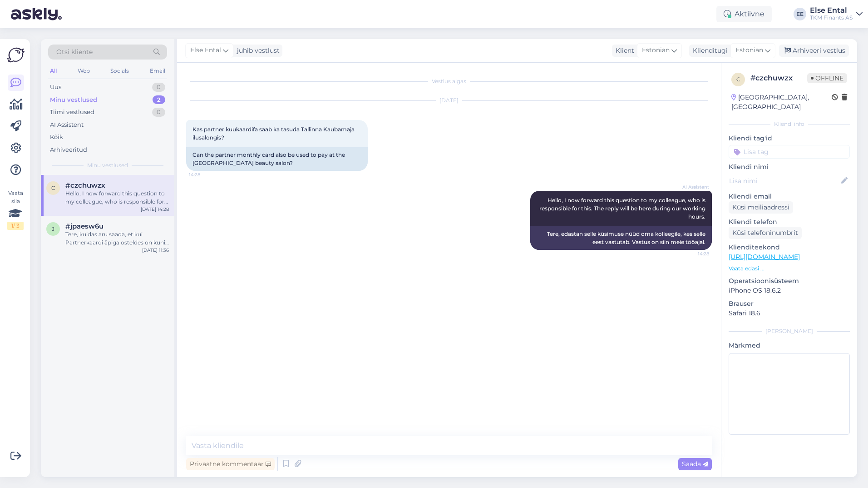
click at [297, 376] on div "Vestlus algas [DATE] Kas partner kuukaardifa saab ka tasuda [GEOGRAPHIC_DATA] K…" at bounding box center [453, 250] width 534 height 356
click at [46, 334] on div "c #czchuwzx Hello, I now forward this question to my colleague, who is responsi…" at bounding box center [108, 326] width 134 height 302
click at [241, 444] on textarea at bounding box center [449, 445] width 526 height 19
click at [108, 239] on div "Tere, kuidas aru saada, et kui Partnerkaardi äpiga osteldes on kuni maksmiseni …" at bounding box center [117, 238] width 104 height 16
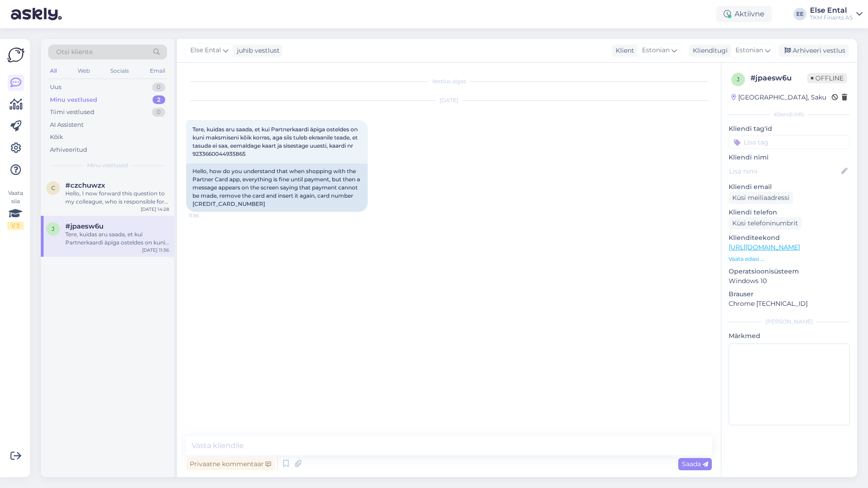
click at [96, 244] on div "Tere, kuidas aru saada, et kui Partnerkaardi äpiga osteldes on kuni maksmiseni …" at bounding box center [117, 238] width 104 height 16
click at [286, 464] on icon at bounding box center [286, 464] width 11 height 14
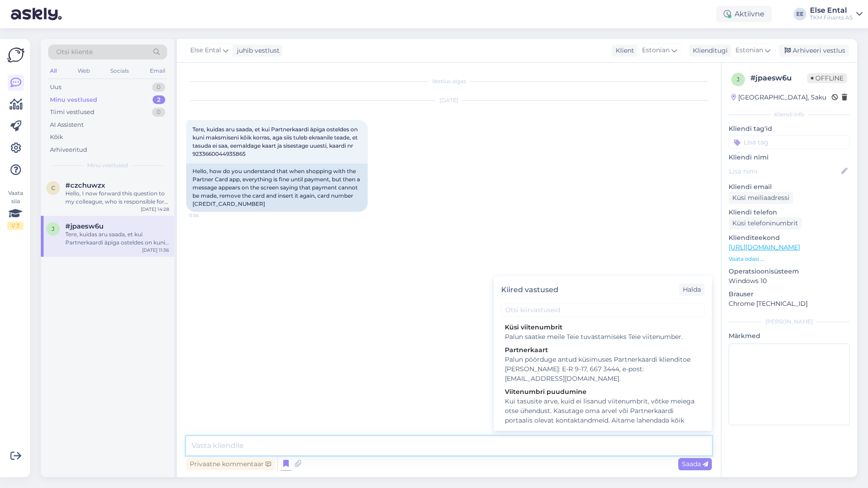
click at [308, 447] on textarea at bounding box center [449, 445] width 526 height 19
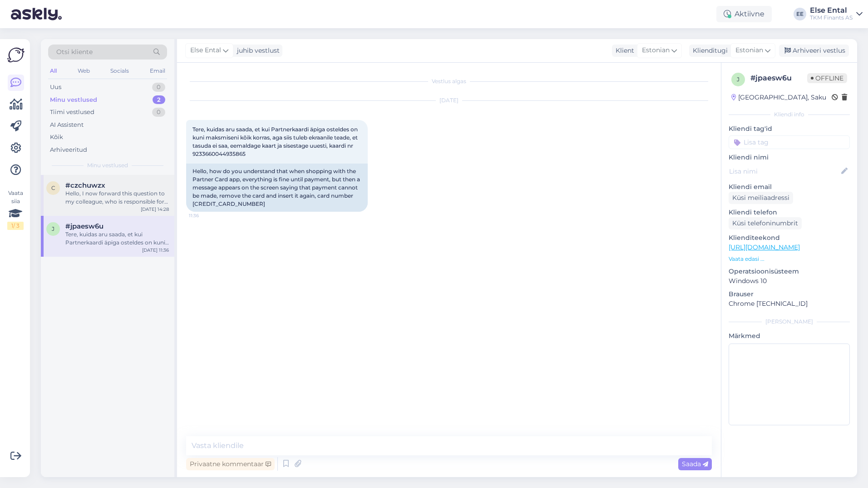
click at [91, 203] on div "Hello, I now forward this question to my colleague, who is responsible for this…" at bounding box center [117, 197] width 104 height 16
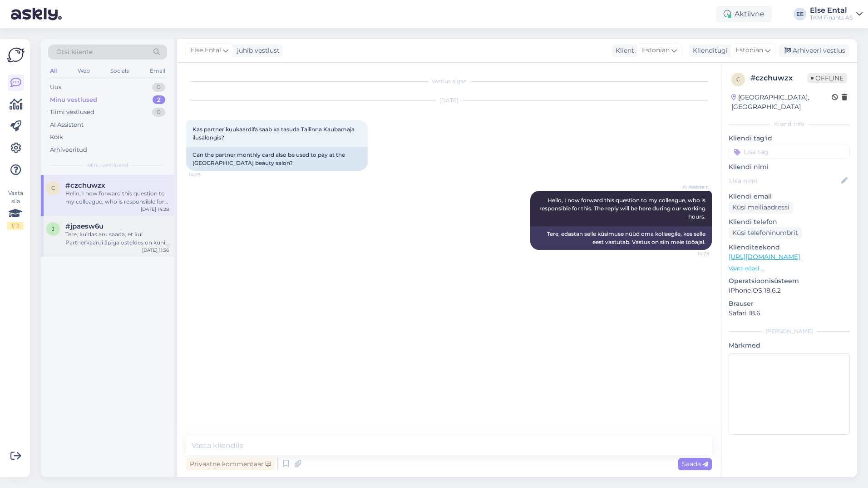
click at [88, 237] on div "Tere, kuidas aru saada, et kui Partnerkaardi äpiga osteldes on kuni maksmiseni …" at bounding box center [117, 238] width 104 height 16
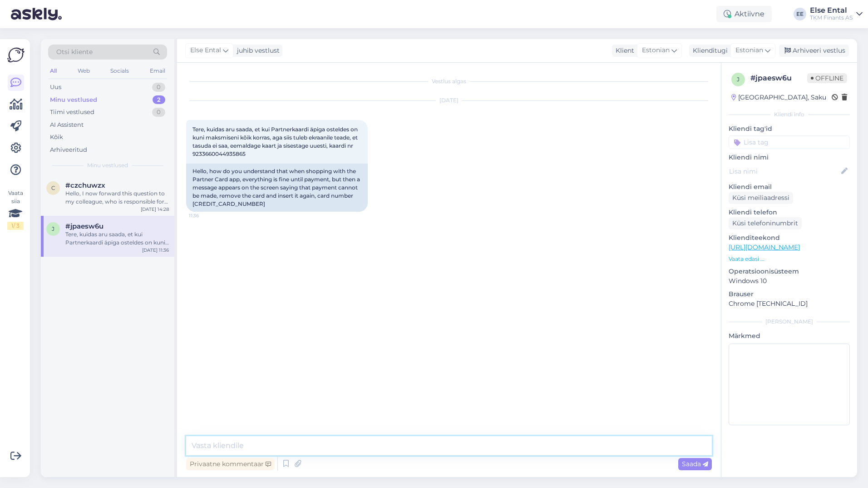
click at [259, 442] on textarea at bounding box center [449, 445] width 526 height 19
click at [262, 440] on textarea at bounding box center [449, 445] width 526 height 19
click at [579, 446] on textarea "Tere, kas [PERSON_NAME] silmas kohest tasumist pangakaardiga või Partner Kuukaa…" at bounding box center [449, 445] width 526 height 19
click at [211, 446] on textarea "Tere, kas [PERSON_NAME] silmas kohest tasumist pangakaardiga või Partner Kuukaa…" at bounding box center [449, 445] width 526 height 19
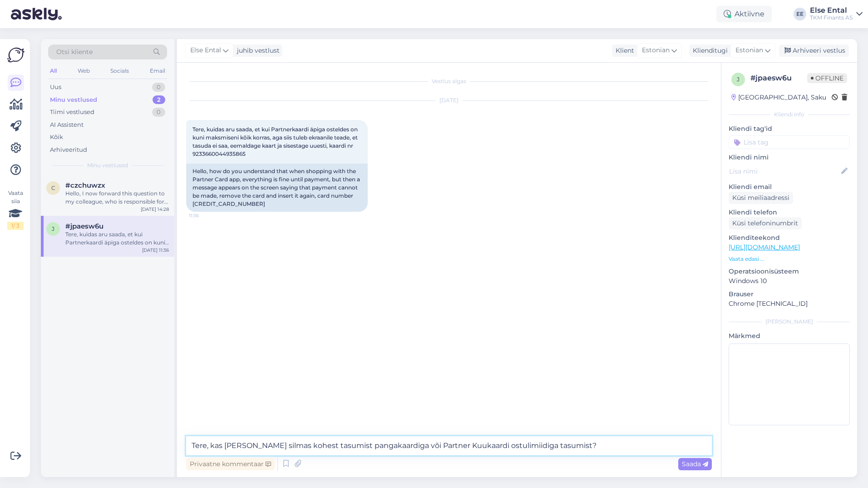
click at [208, 447] on textarea "Tere, kas [PERSON_NAME] silmas kohest tasumist pangakaardiga või Partner Kuukaa…" at bounding box center [449, 445] width 526 height 19
type textarea "Tere! Kas [PERSON_NAME] silmas kohest tasumist pangakaardiga või Partner Kuukaa…"
click at [692, 464] on span "Saada" at bounding box center [695, 464] width 26 height 8
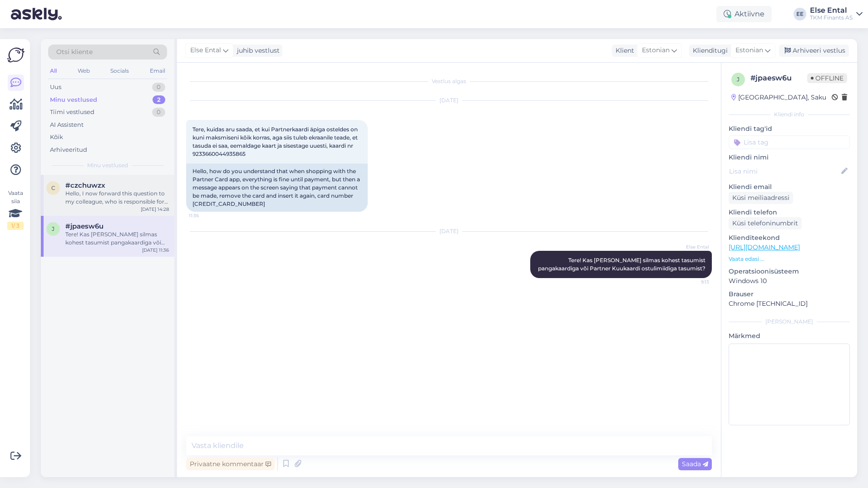
click at [95, 192] on div "Hello, I now forward this question to my colleague, who is responsible for this…" at bounding box center [117, 197] width 104 height 16
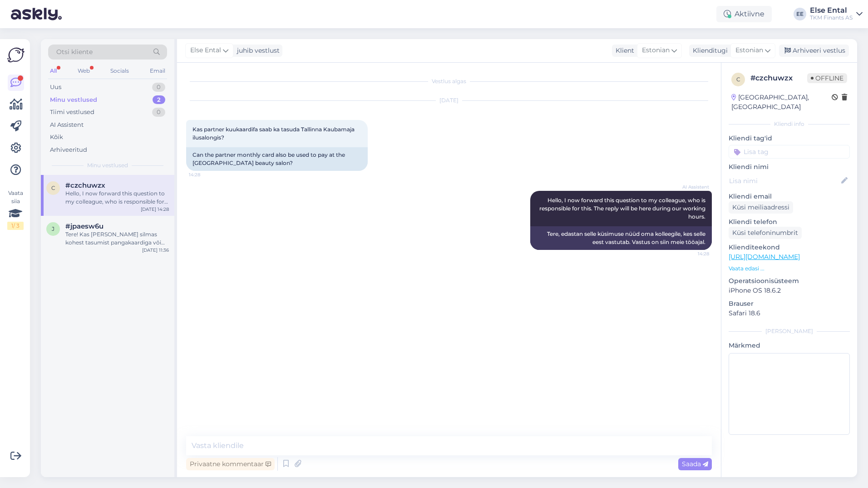
click at [46, 76] on div "Otsi kliente All Web Socials Email Uus 0 Minu vestlused 2 Tiimi vestlused 0 AI …" at bounding box center [108, 107] width 134 height 136
click at [58, 71] on div "All" at bounding box center [53, 71] width 10 height 12
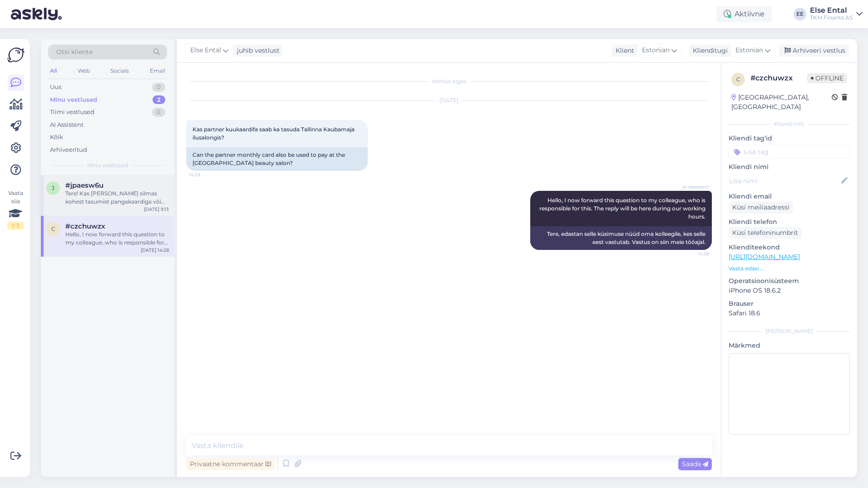
click at [85, 190] on div "Tere! Kas [PERSON_NAME] silmas kohest tasumist pangakaardiga või Partner Kuukaa…" at bounding box center [117, 197] width 104 height 16
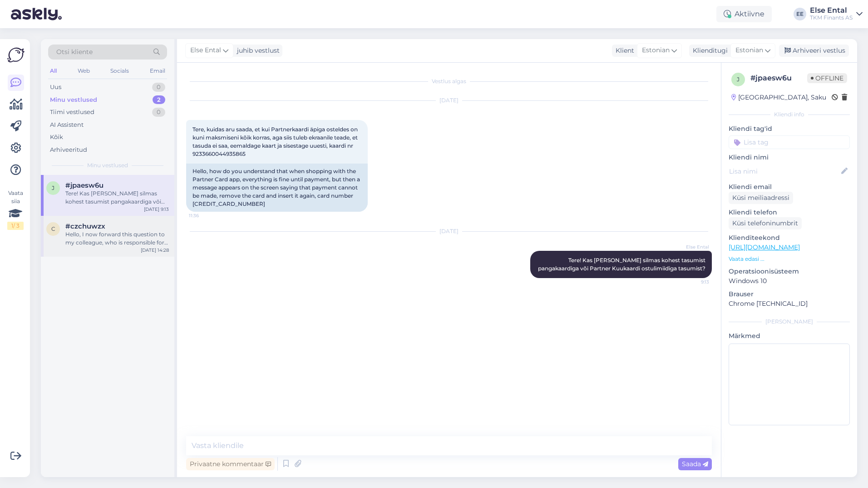
click at [82, 237] on div "Hello, I now forward this question to my colleague, who is responsible for this…" at bounding box center [117, 238] width 104 height 16
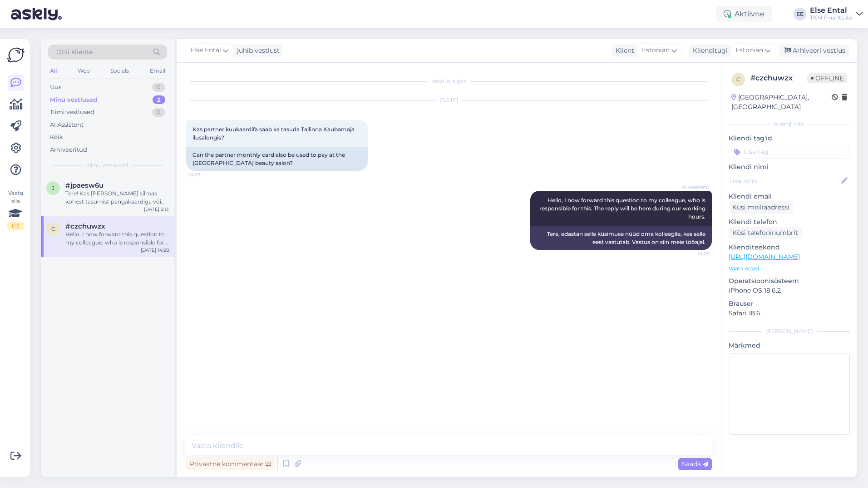
click at [76, 418] on div "j #jpaesw6u Tere! Kas [PERSON_NAME] silmas kohest tasumist pangakaardiga või Pa…" at bounding box center [108, 326] width 134 height 302
click at [73, 123] on div "AI Assistent" at bounding box center [67, 124] width 34 height 9
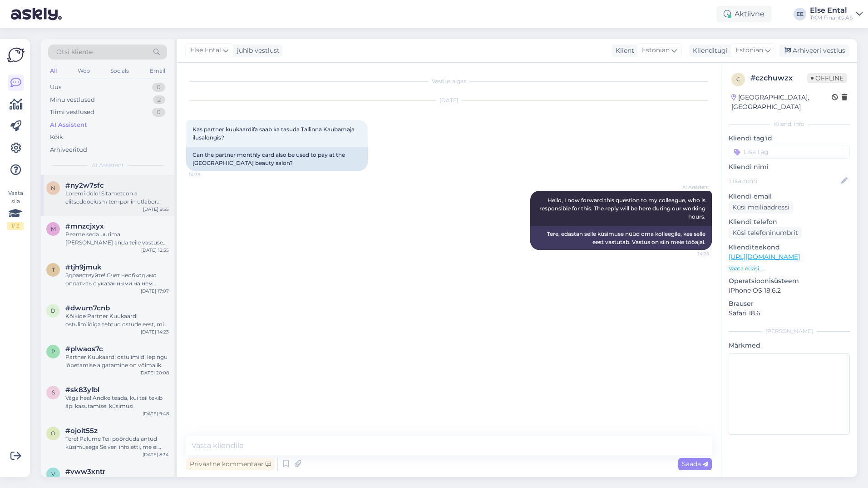
click at [95, 201] on div at bounding box center [117, 197] width 104 height 16
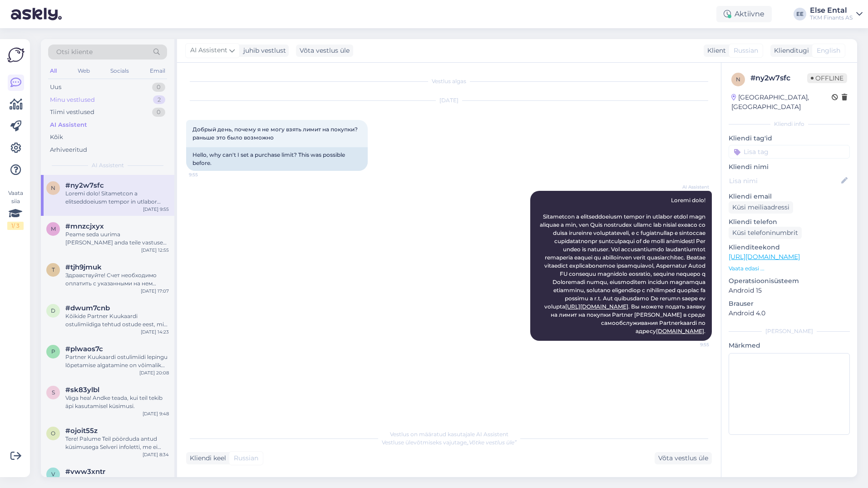
click at [68, 99] on div "Minu vestlused" at bounding box center [72, 99] width 45 height 9
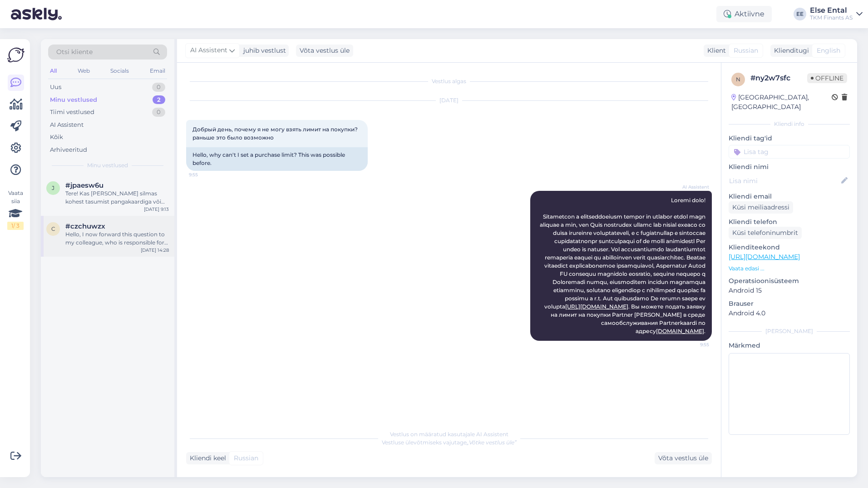
click at [88, 229] on span "#czchuwzx" at bounding box center [85, 226] width 40 height 8
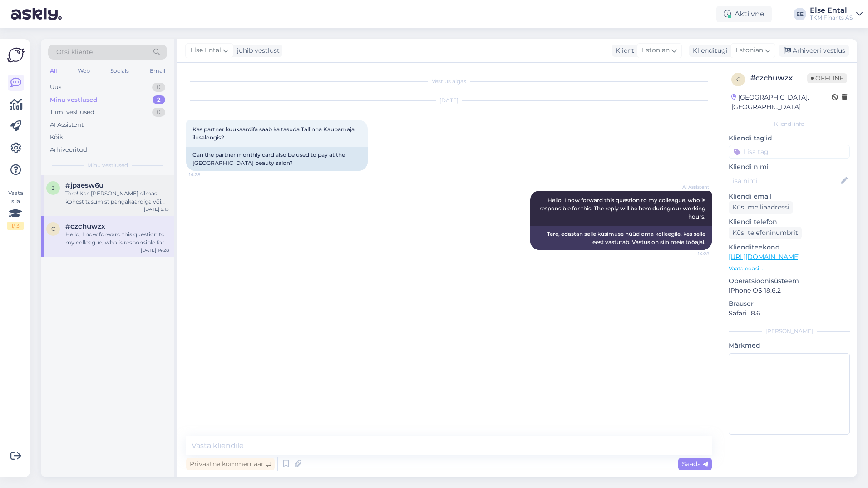
click at [116, 190] on div "Tere! Kas [PERSON_NAME] silmas kohest tasumist pangakaardiga või Partner Kuukaa…" at bounding box center [117, 197] width 104 height 16
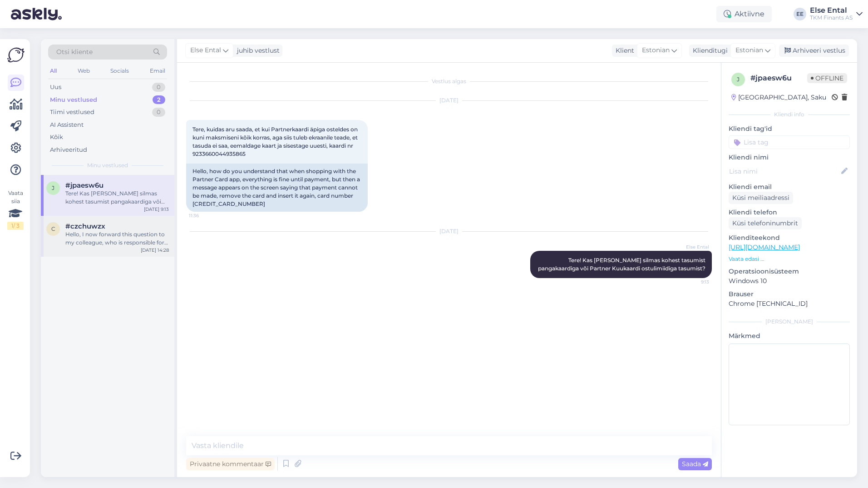
click at [98, 233] on div "Hello, I now forward this question to my colleague, who is responsible for this…" at bounding box center [117, 238] width 104 height 16
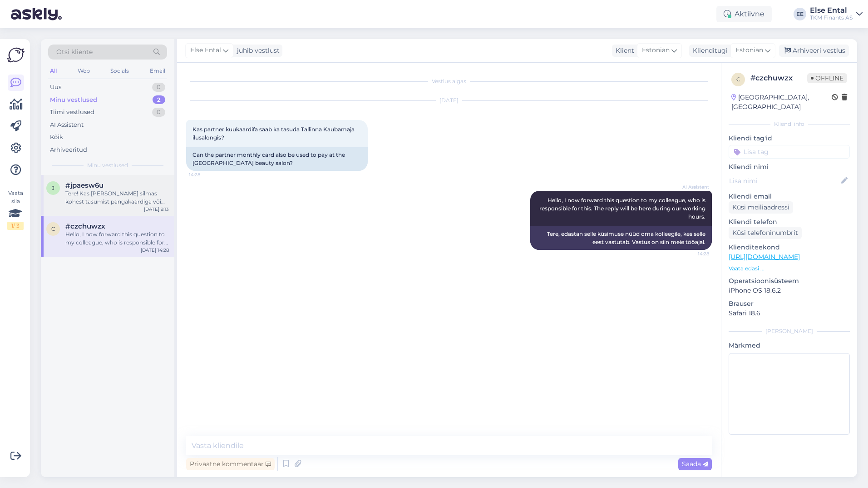
click at [83, 192] on div "Tere! Kas [PERSON_NAME] silmas kohest tasumist pangakaardiga või Partner Kuukaa…" at bounding box center [117, 197] width 104 height 16
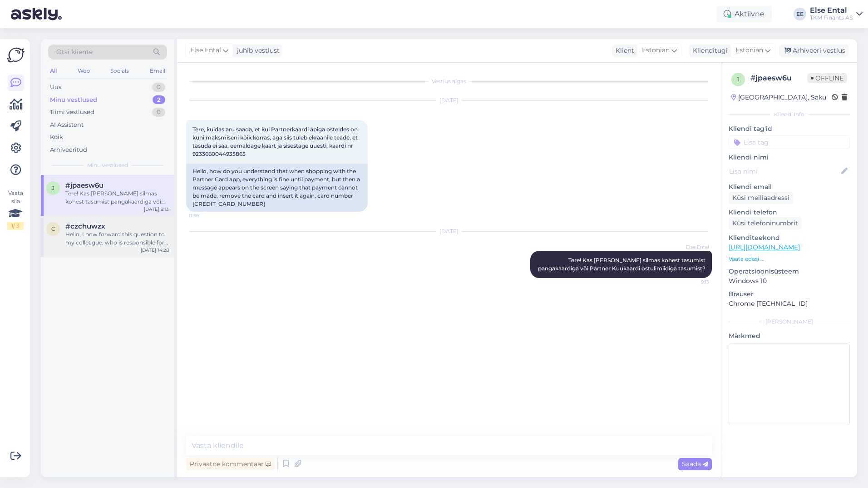
click at [118, 233] on div "Hello, I now forward this question to my colleague, who is responsible for this…" at bounding box center [117, 238] width 104 height 16
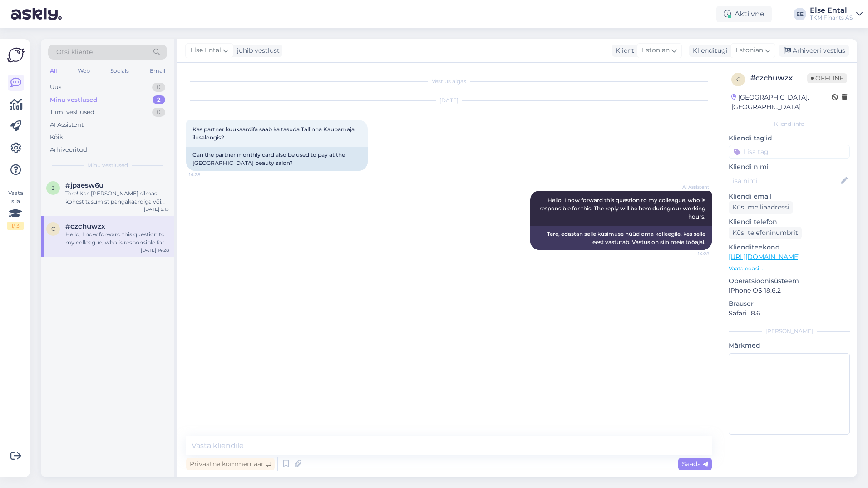
click at [74, 287] on div "j #jpaesw6u Tere! Kas [PERSON_NAME] silmas kohest tasumist pangakaardiga või Pa…" at bounding box center [108, 326] width 134 height 302
click at [277, 449] on textarea at bounding box center [449, 445] width 526 height 19
paste textarea "Partner Kuukaardi ostulimiiti saad maksmiseks kasutada Selveri, Delice’i, Kauba…"
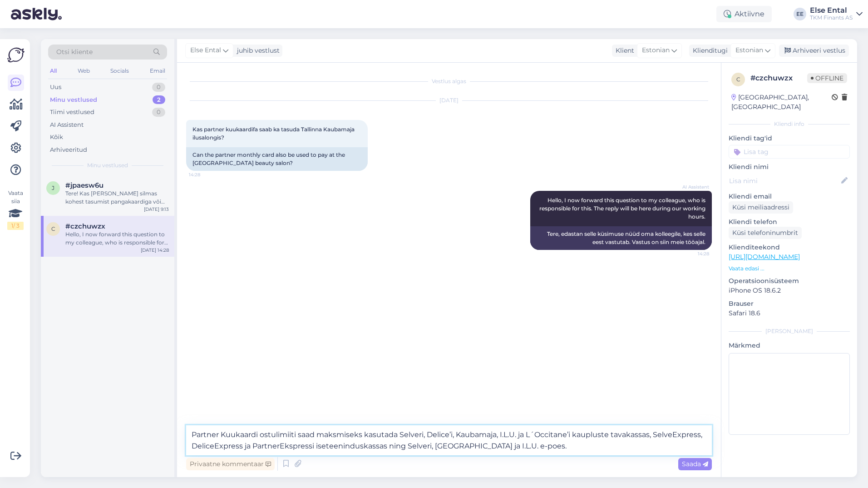
click at [193, 434] on textarea "Partner Kuukaardi ostulimiiti saad maksmiseks kasutada Selveri, Delice’i, Kauba…" at bounding box center [449, 440] width 526 height 30
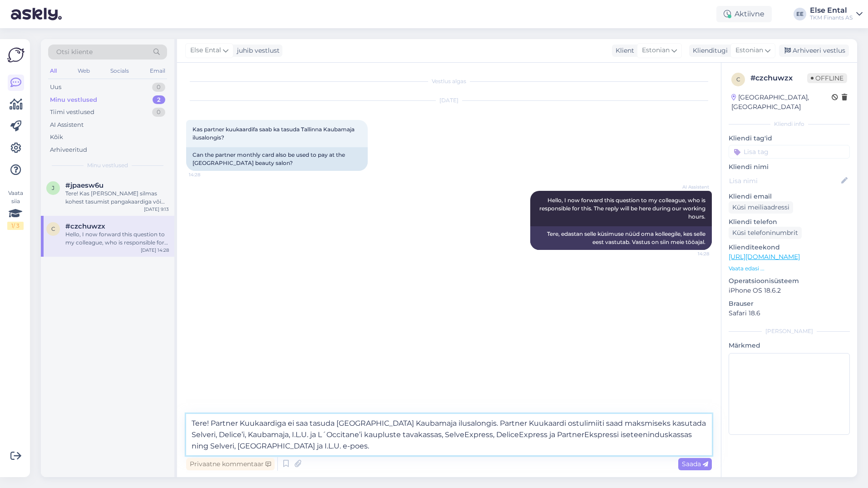
click at [577, 425] on textarea "Tere! Partner Kuukaardiga ei saa tasuda [GEOGRAPHIC_DATA] Kaubamaja ilusalongis…" at bounding box center [449, 434] width 526 height 41
click at [364, 453] on textarea "Tere! Partner Kuukaardiga ei saa tasuda [GEOGRAPHIC_DATA] Kaubamaja ilusalongis…" at bounding box center [449, 434] width 526 height 41
type textarea "Tere! Partner Kuukaardiga ei saa tasuda [GEOGRAPHIC_DATA] Kaubamaja ilusalongis…"
click at [685, 465] on span "Saada" at bounding box center [695, 464] width 26 height 8
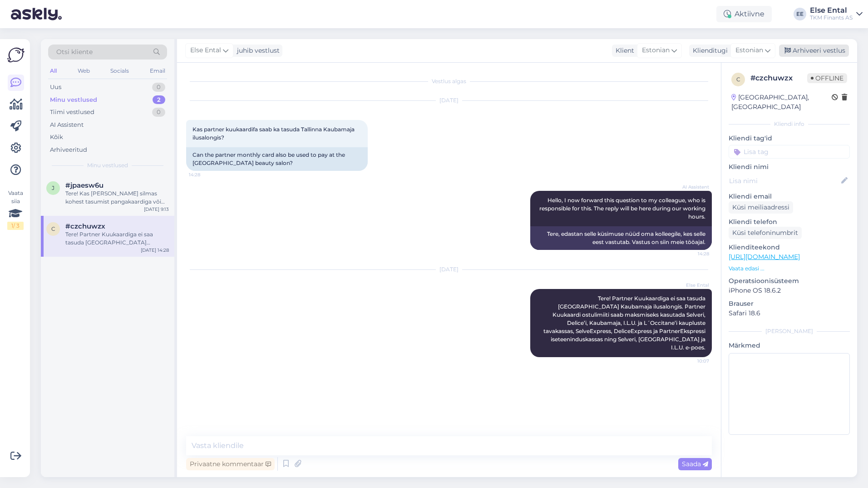
drag, startPoint x: 809, startPoint y: 53, endPoint x: 792, endPoint y: 59, distance: 18.2
click at [809, 53] on div "Arhiveeri vestlus" at bounding box center [814, 51] width 70 height 12
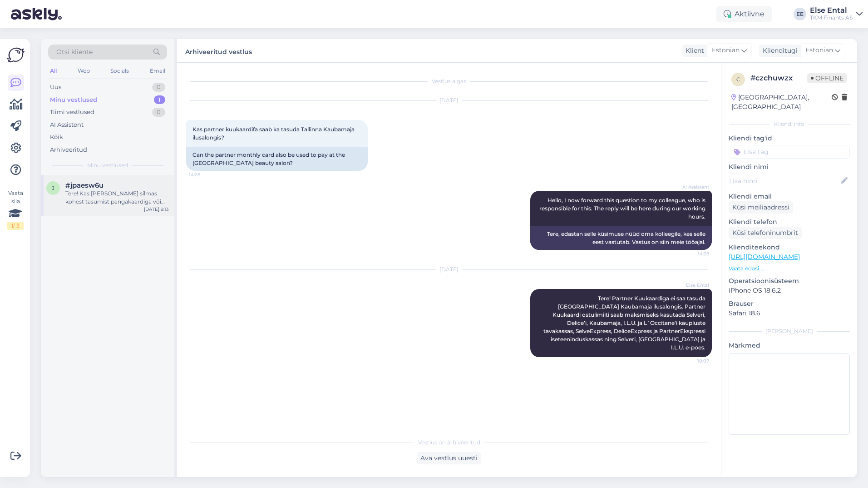
click at [86, 197] on div "Tere! Kas [PERSON_NAME] silmas kohest tasumist pangakaardiga või Partner Kuukaa…" at bounding box center [117, 197] width 104 height 16
